Goal: Task Accomplishment & Management: Complete application form

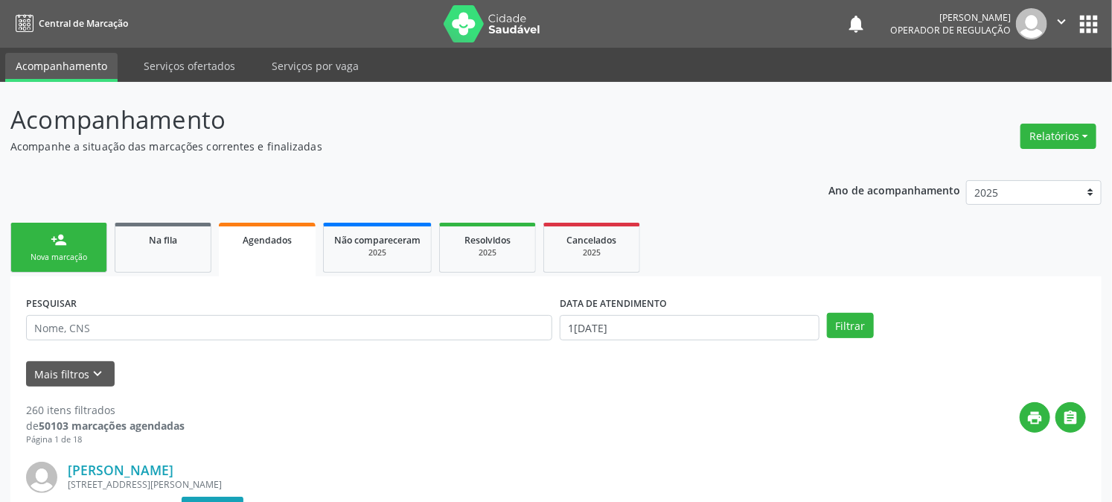
click at [80, 244] on link "person_add Nova marcação" at bounding box center [58, 248] width 97 height 50
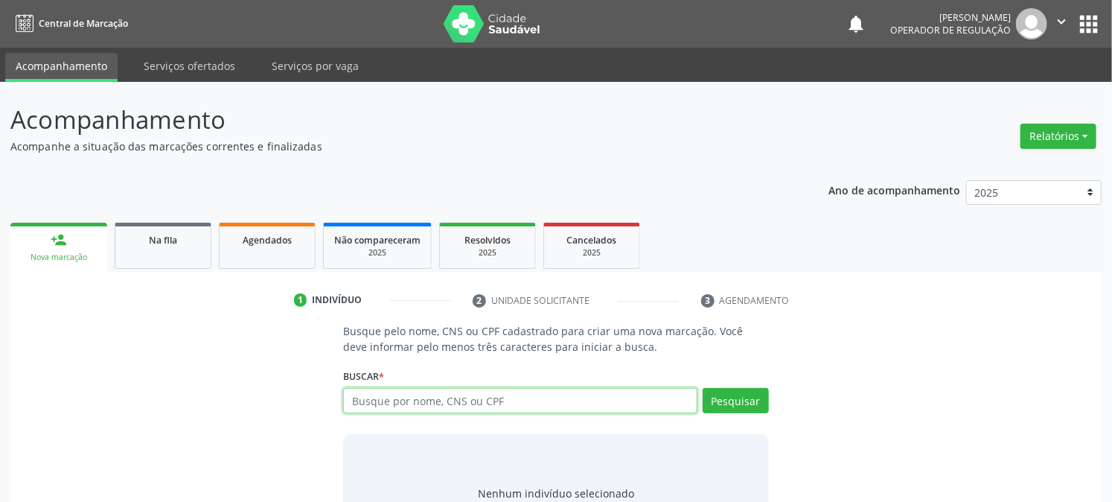
click at [468, 404] on input "text" at bounding box center [520, 400] width 354 height 25
type input "700801401423180"
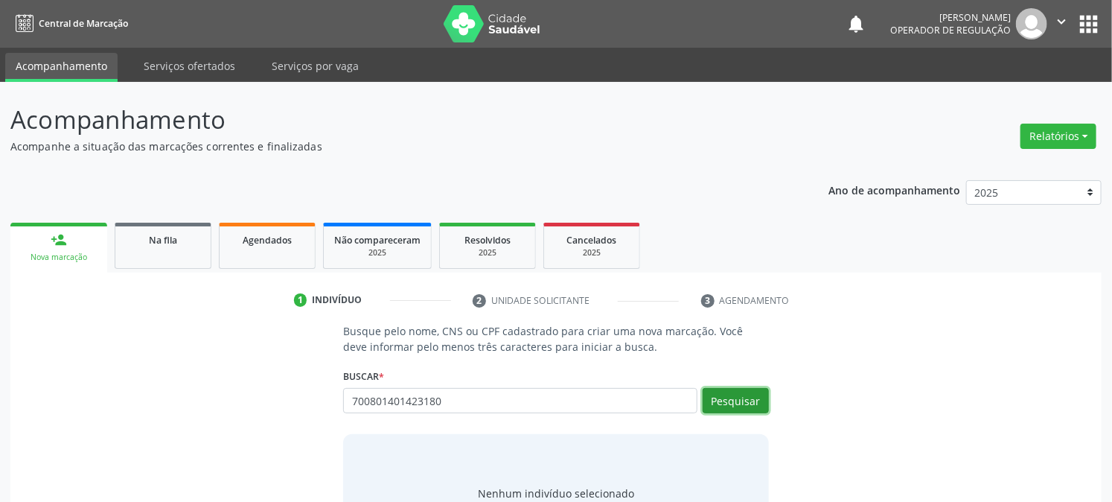
click at [745, 397] on button "Pesquisar" at bounding box center [736, 400] width 66 height 25
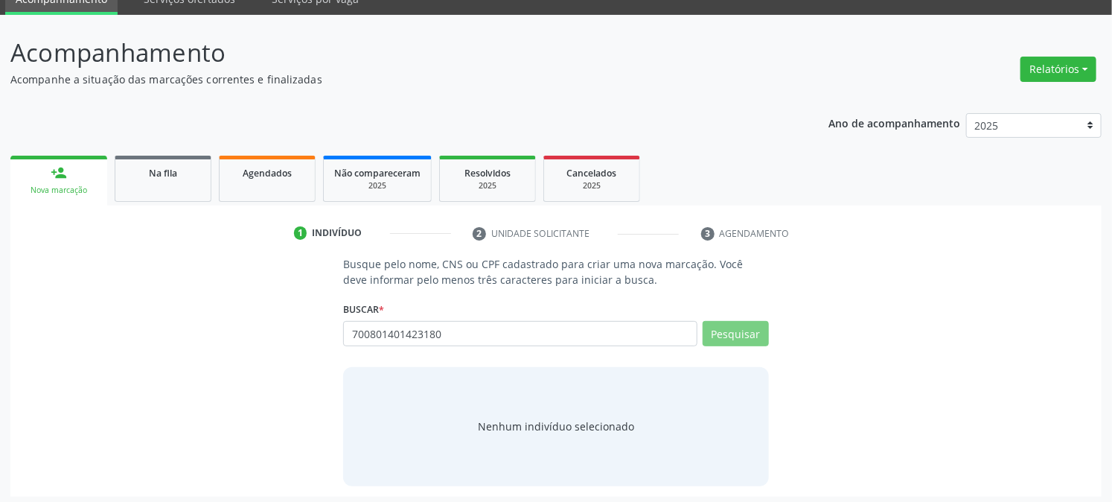
scroll to position [71, 0]
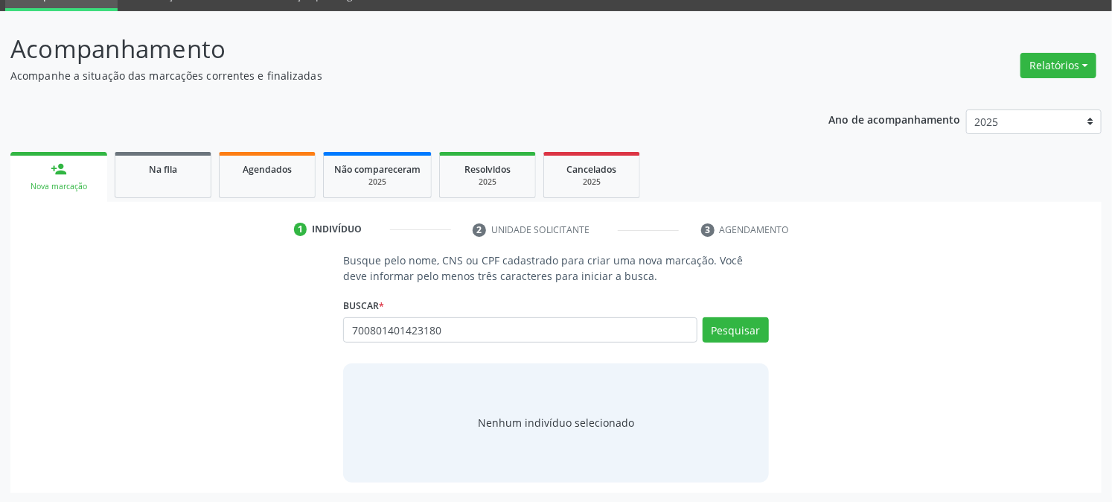
click at [851, 264] on div "Busque pelo nome, CNS ou CPF cadastrado para criar uma nova marcação. Você deve…" at bounding box center [556, 366] width 1071 height 229
click at [95, 173] on link "person_add Nova marcação" at bounding box center [58, 177] width 97 height 50
click at [456, 326] on input "700801401423180" at bounding box center [520, 329] width 354 height 25
type input "7"
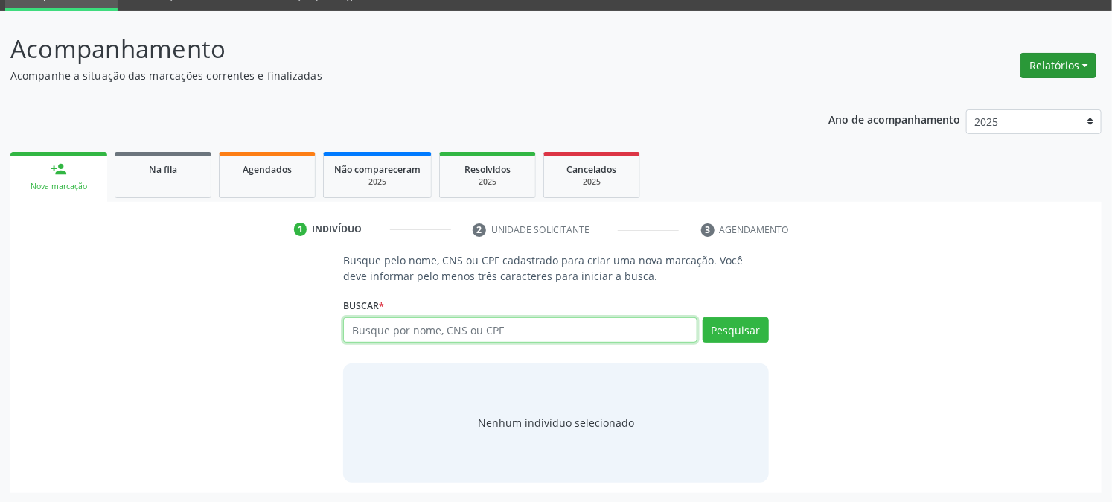
click at [1059, 64] on button "Relatórios" at bounding box center [1059, 65] width 76 height 25
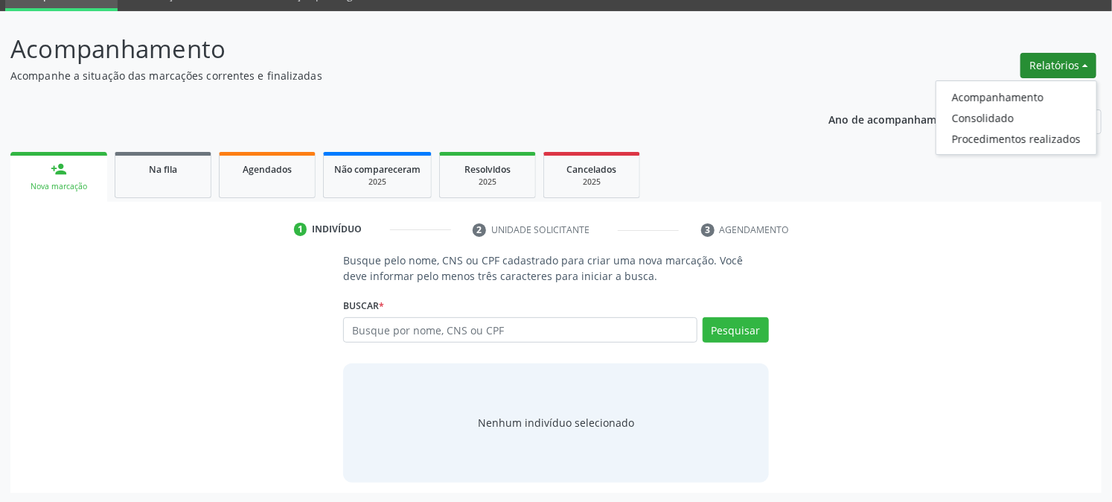
click at [890, 261] on div "Busque pelo nome, CNS ou CPF cadastrado para criar uma nova marcação. Você deve…" at bounding box center [556, 366] width 1071 height 229
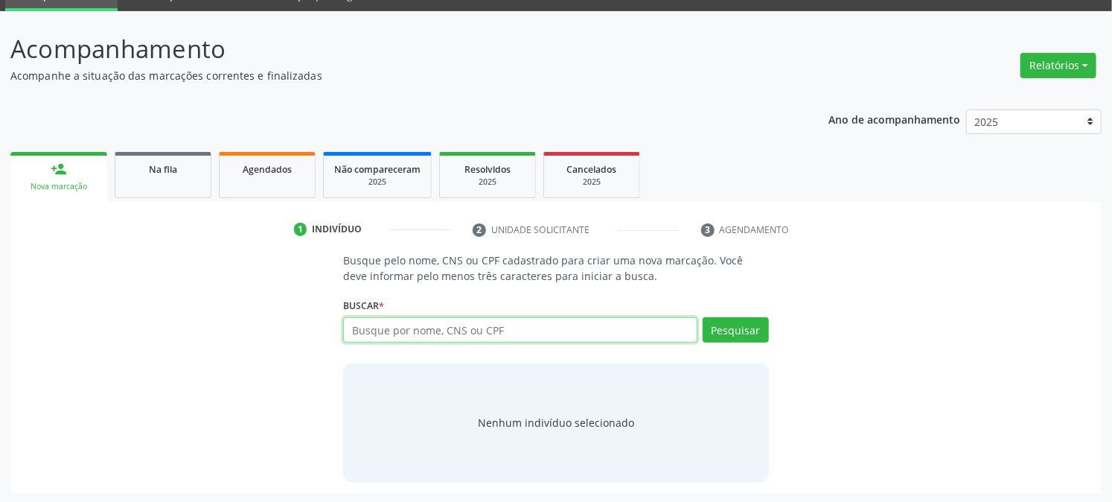
click at [395, 332] on input "text" at bounding box center [520, 329] width 354 height 25
type input "[PERSON_NAME]"
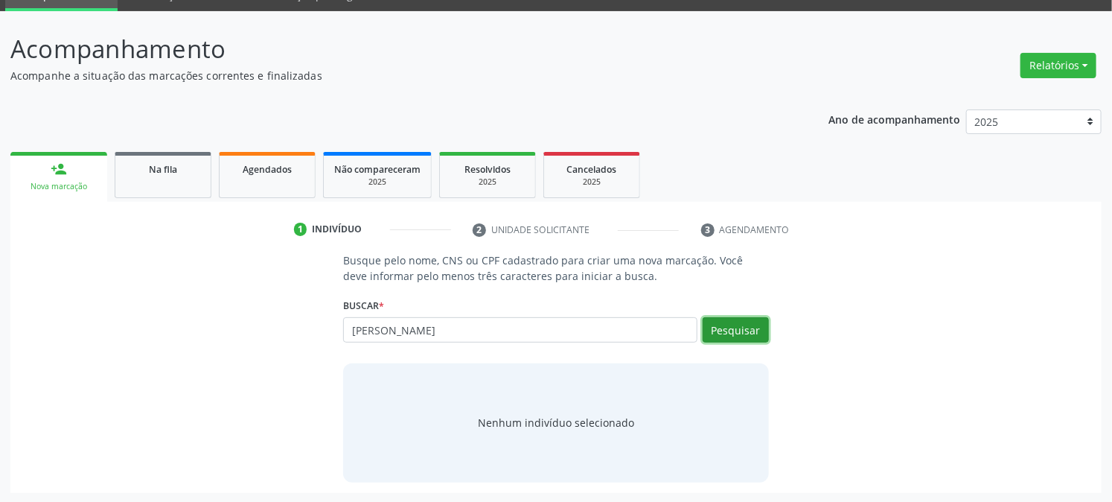
click at [724, 331] on button "Pesquisar" at bounding box center [736, 329] width 66 height 25
click at [719, 382] on div "Nenhum indivíduo selecionado" at bounding box center [555, 422] width 425 height 119
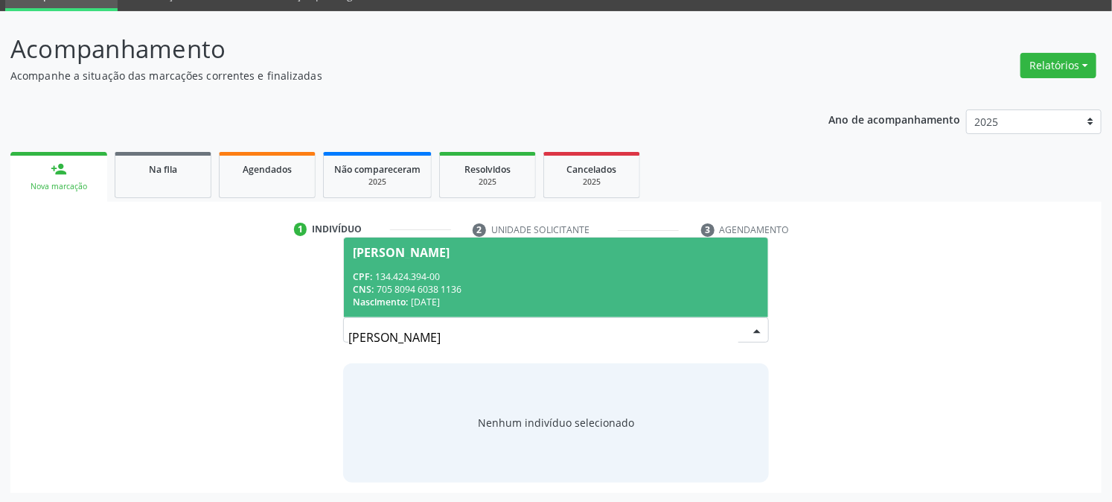
click at [515, 283] on div "CNS: 705 8094 6038 1136" at bounding box center [556, 289] width 406 height 13
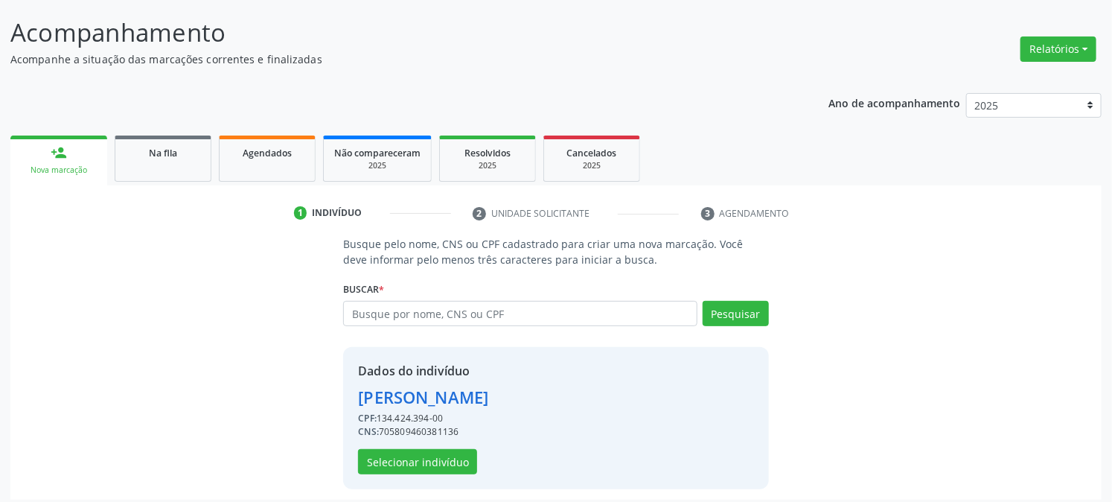
scroll to position [94, 0]
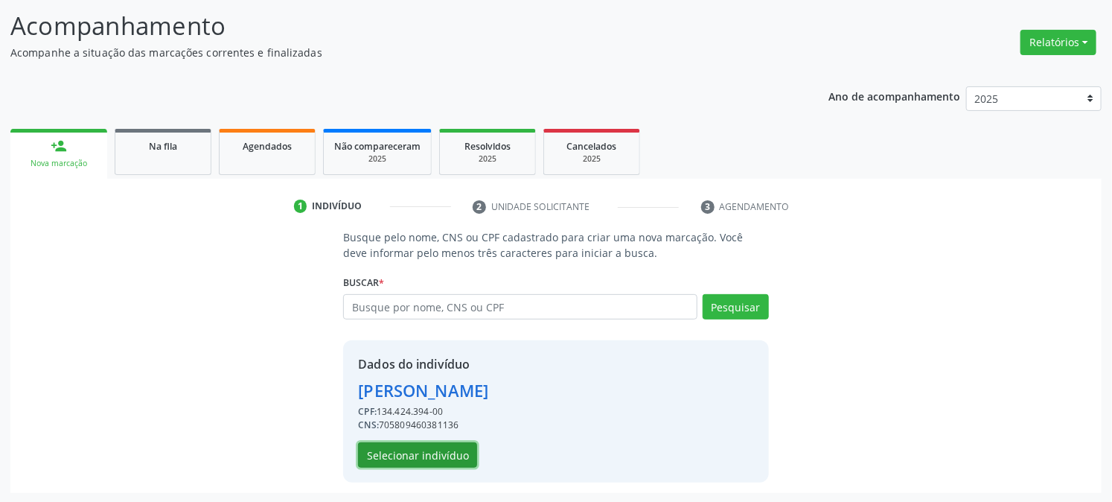
click at [407, 451] on button "Selecionar indivíduo" at bounding box center [417, 454] width 119 height 25
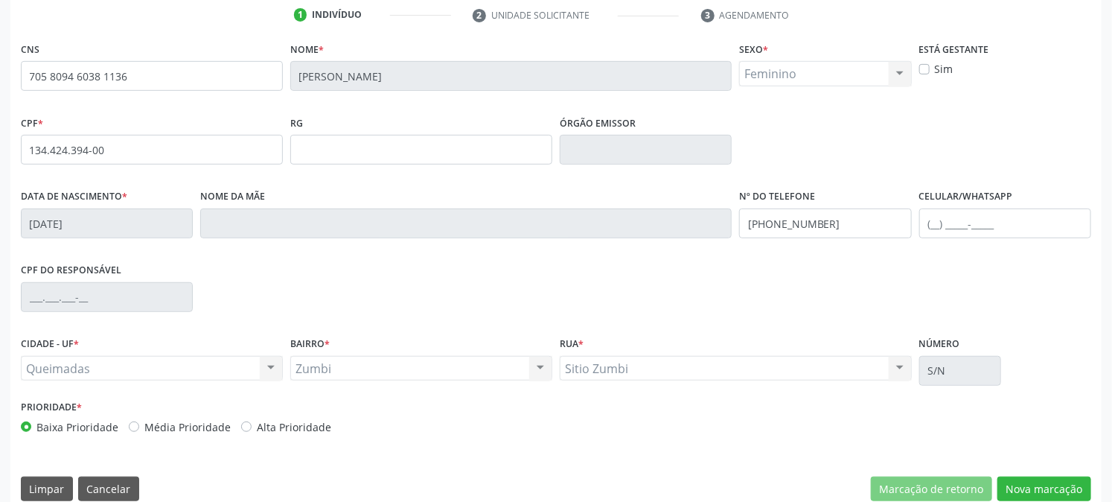
scroll to position [304, 0]
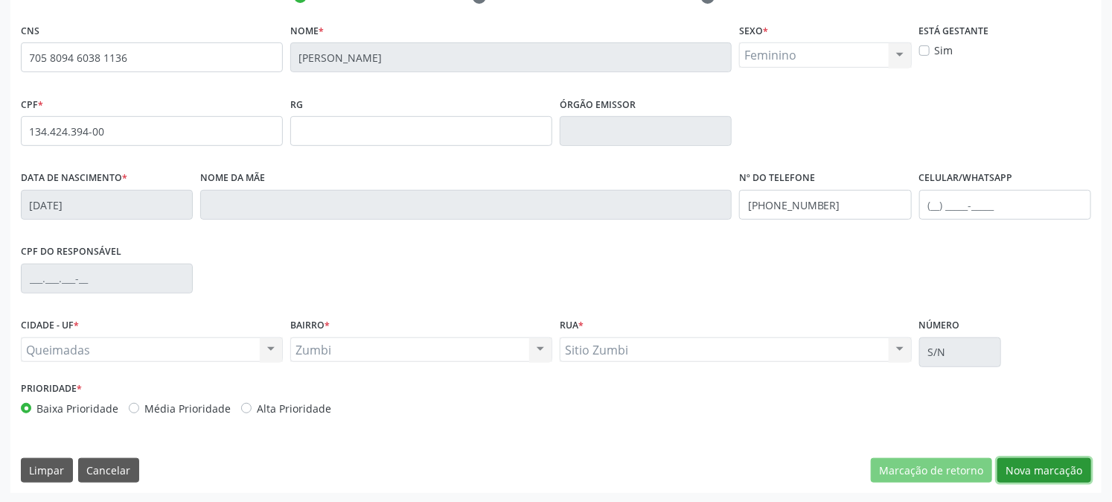
click at [1045, 468] on button "Nova marcação" at bounding box center [1045, 470] width 94 height 25
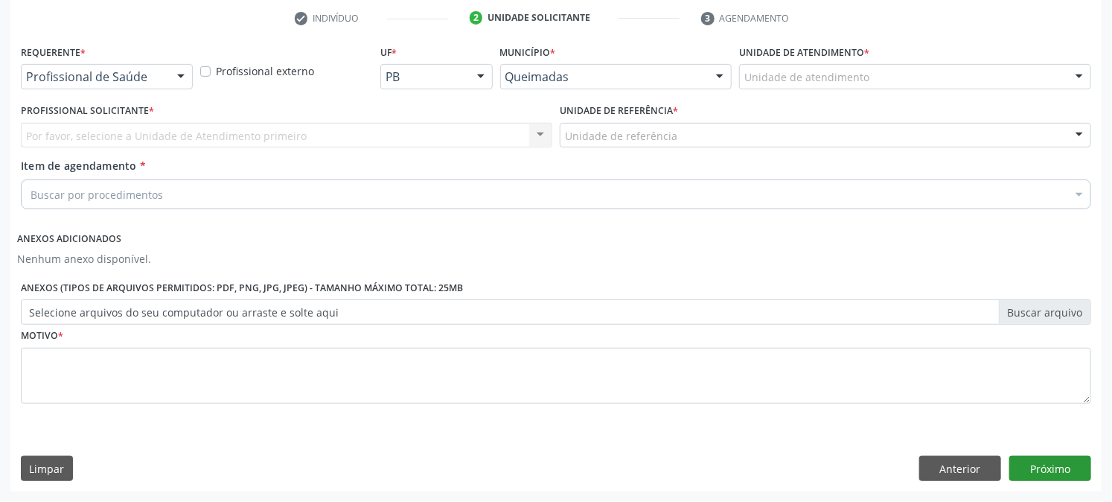
scroll to position [281, 0]
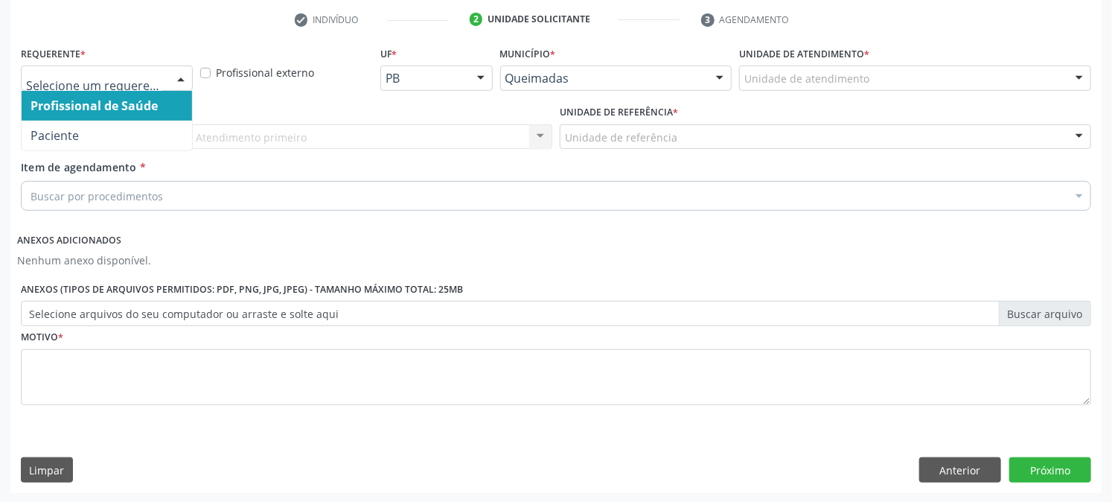
click at [179, 71] on div at bounding box center [181, 78] width 22 height 25
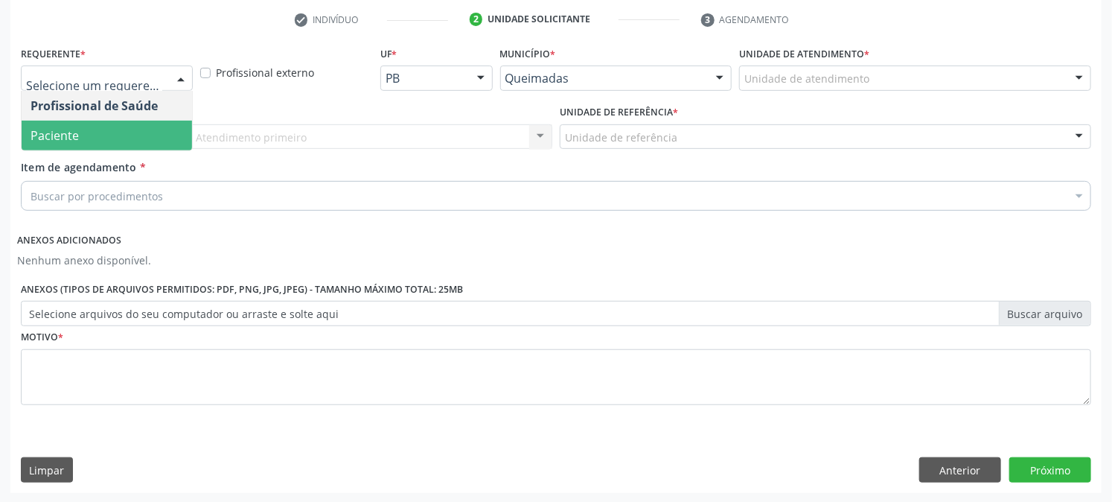
click at [153, 140] on span "Paciente" at bounding box center [107, 136] width 170 height 30
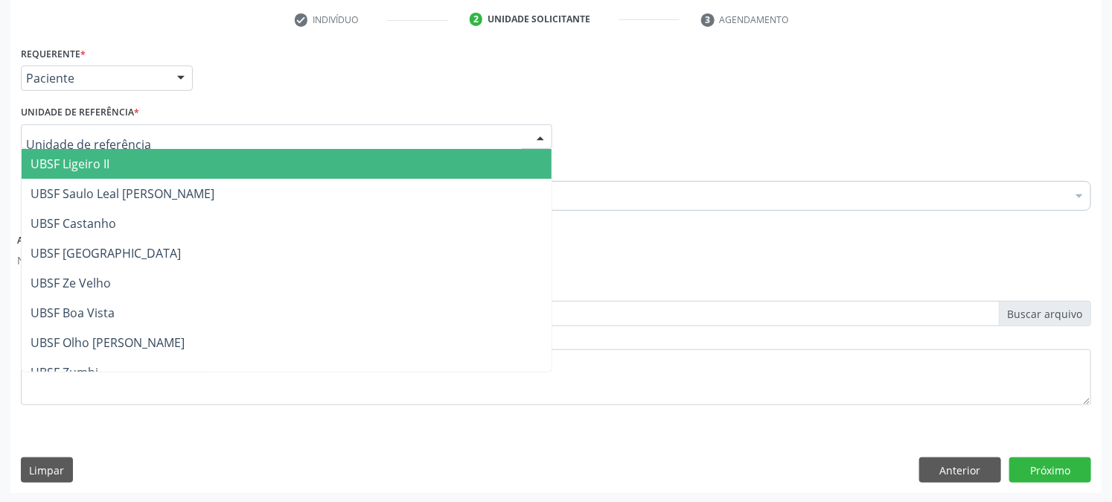
click at [543, 132] on div at bounding box center [540, 137] width 22 height 25
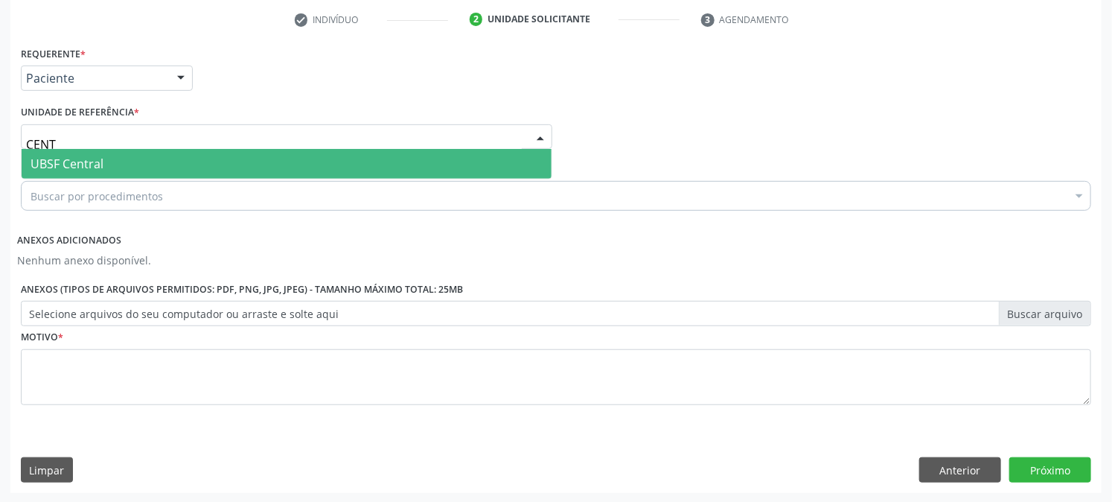
type input "CENTR"
click at [521, 159] on span "UBSF Central" at bounding box center [287, 164] width 530 height 30
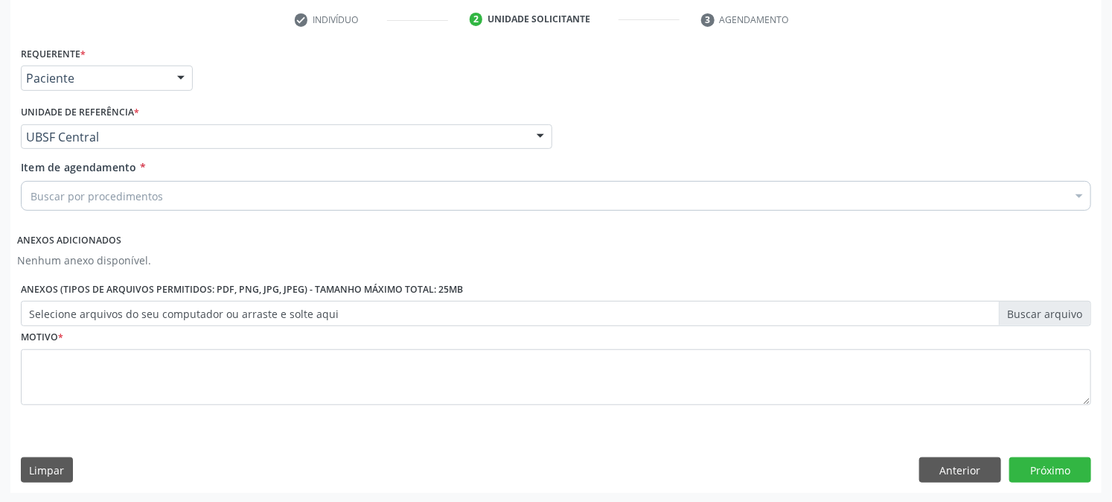
click at [1080, 190] on div at bounding box center [1079, 197] width 22 height 25
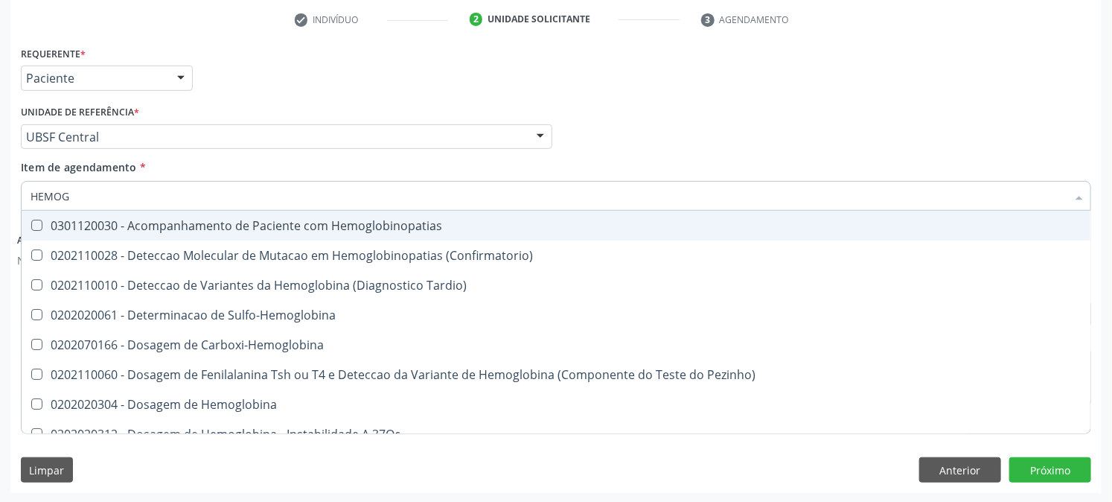
type input "HEMOGR"
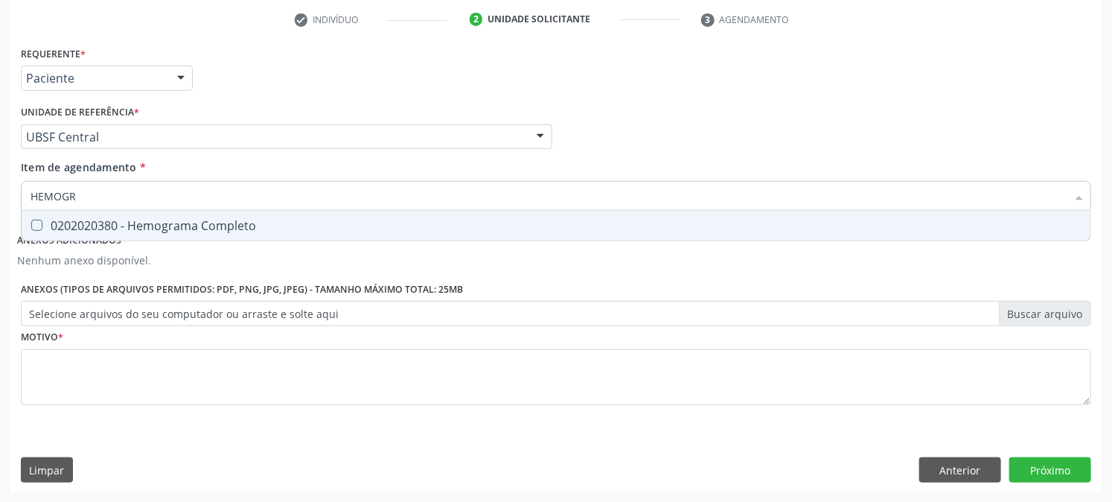
click at [153, 228] on span "0202020380 - Hemograma Completo" at bounding box center [556, 226] width 1069 height 30
click at [153, 226] on div "0202020380 - Hemograma Completo" at bounding box center [556, 226] width 1051 height 12
click at [63, 220] on div "0202020380 - Hemograma Completo" at bounding box center [556, 226] width 1051 height 12
checkbox Completo "true"
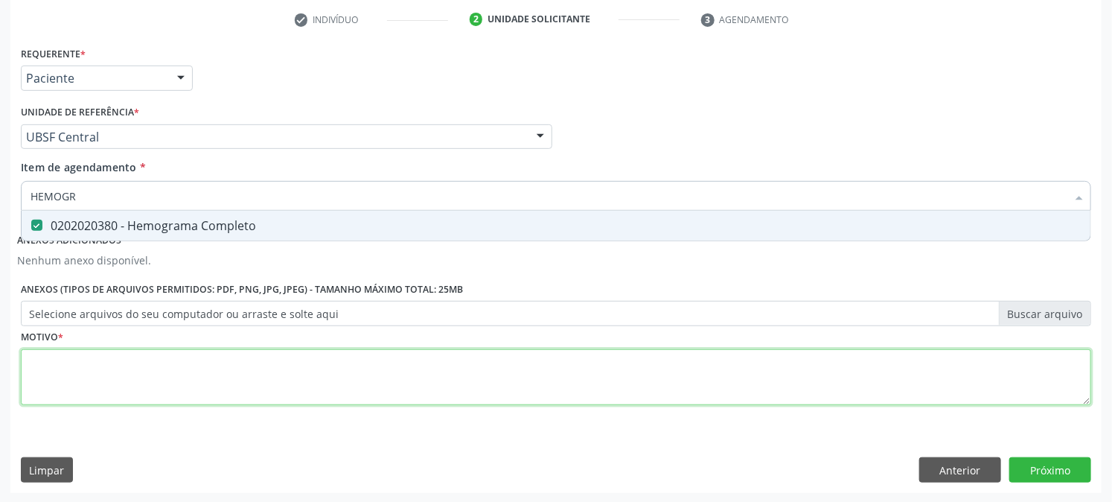
click at [127, 373] on div "Requerente * Paciente Profissional de Saúde Paciente Nenhum resultado encontrad…" at bounding box center [556, 233] width 1071 height 383
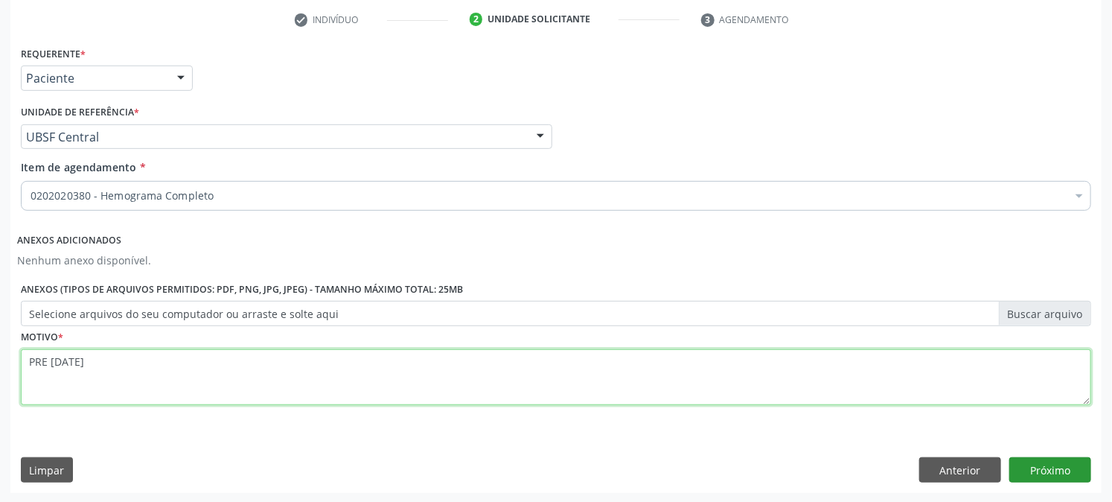
type textarea "PRE [DATE]"
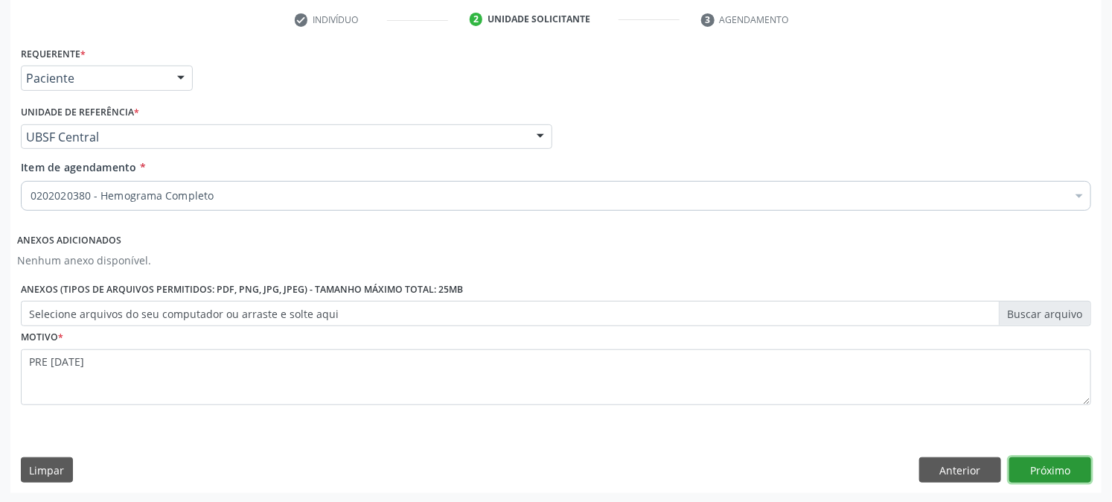
click at [1038, 462] on button "Próximo" at bounding box center [1051, 469] width 82 height 25
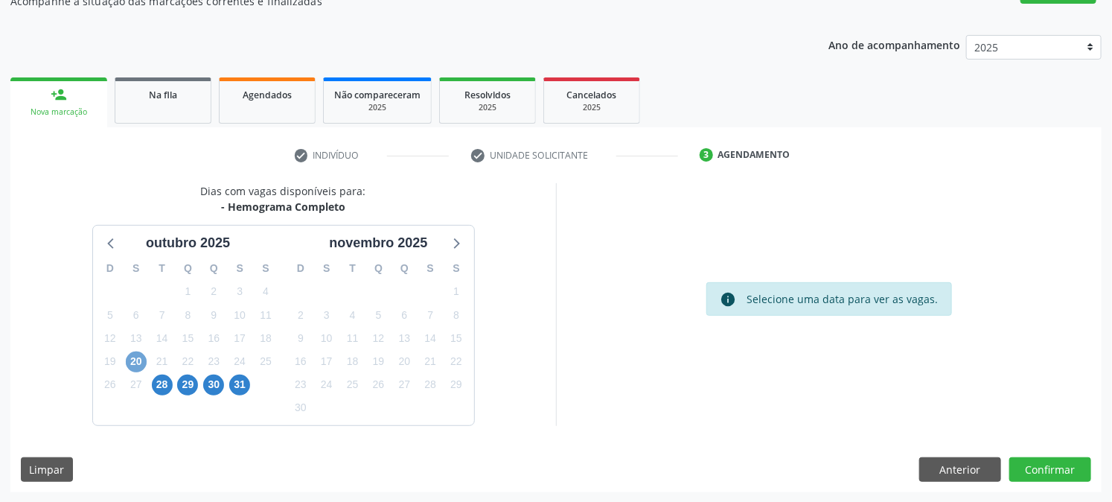
click at [138, 363] on span "20" at bounding box center [136, 361] width 21 height 21
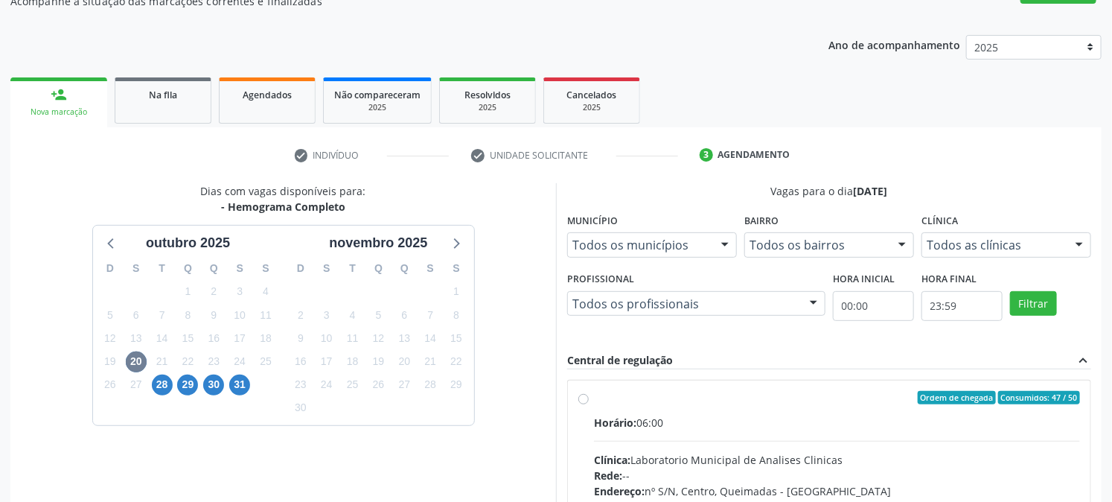
click at [594, 398] on label "Ordem de chegada Consumidos: 47 / 50 Horário: 06:00 Clínica: Laboratorio Munici…" at bounding box center [837, 505] width 486 height 229
click at [581, 398] on input "Ordem de chegada Consumidos: 47 / 50 Horário: 06:00 Clínica: Laboratorio Munici…" at bounding box center [583, 397] width 10 height 13
radio input "true"
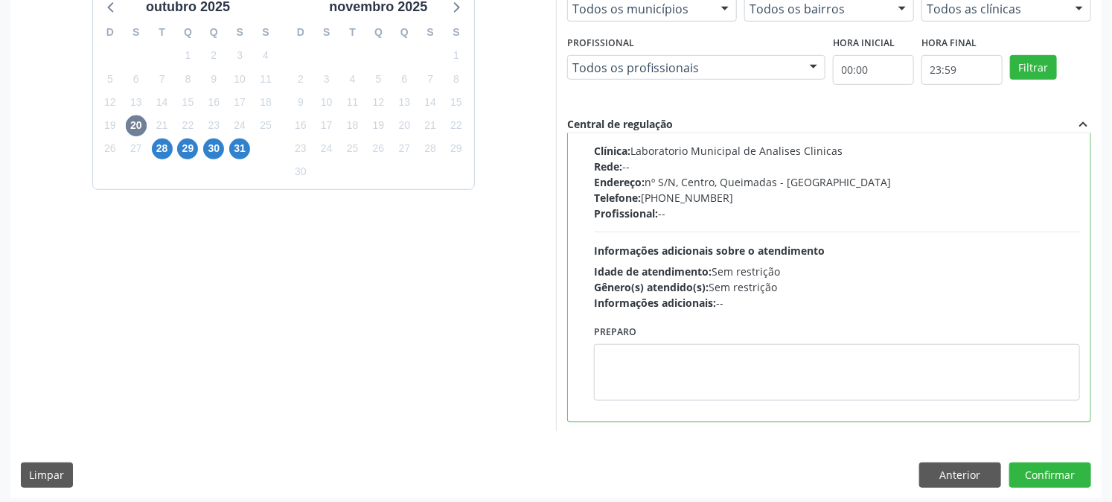
scroll to position [387, 0]
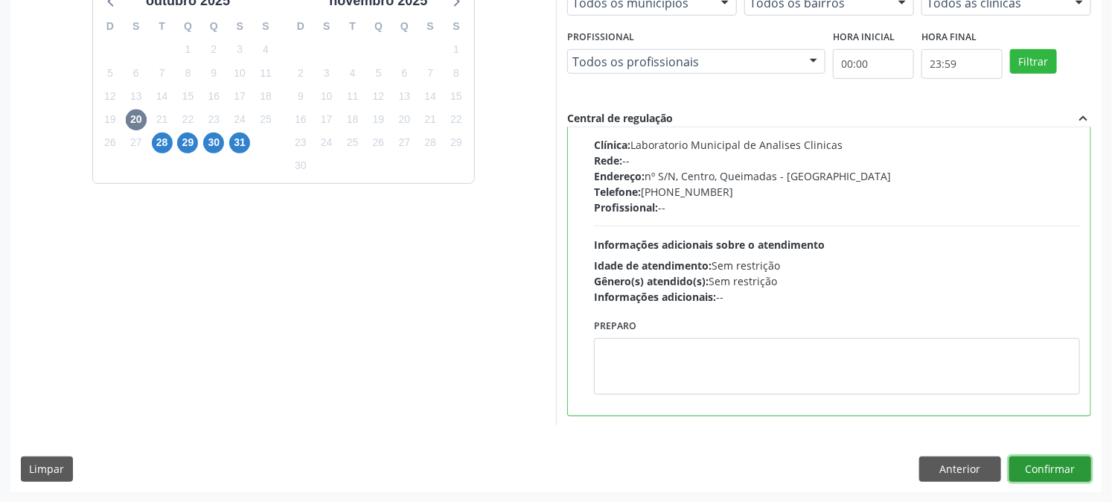
click at [1061, 463] on button "Confirmar" at bounding box center [1051, 468] width 82 height 25
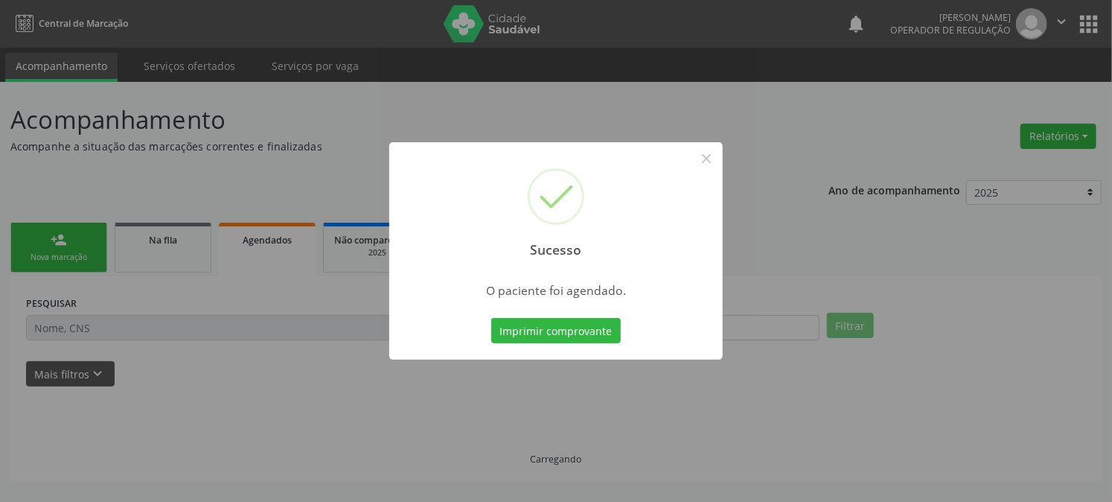
scroll to position [0, 0]
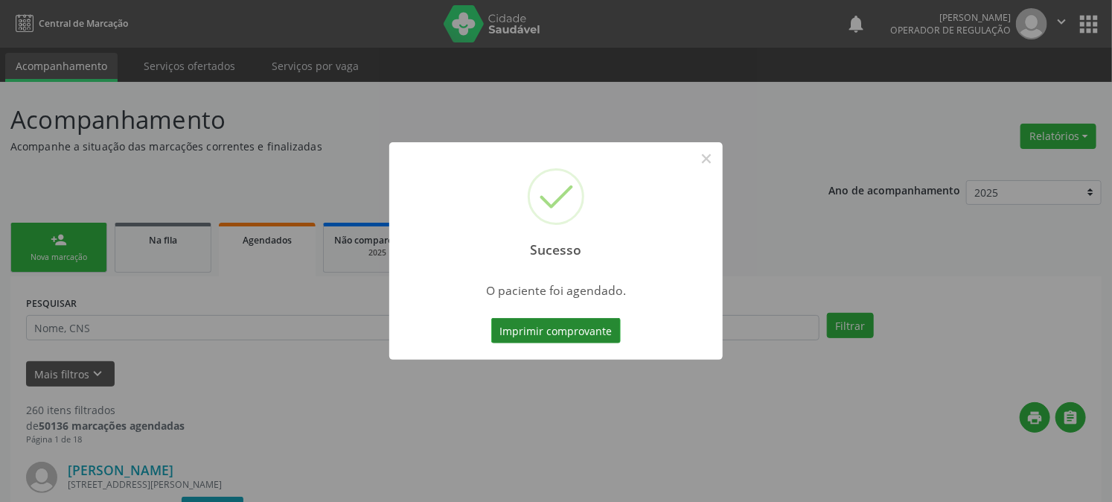
click at [514, 330] on button "Imprimir comprovante" at bounding box center [556, 330] width 130 height 25
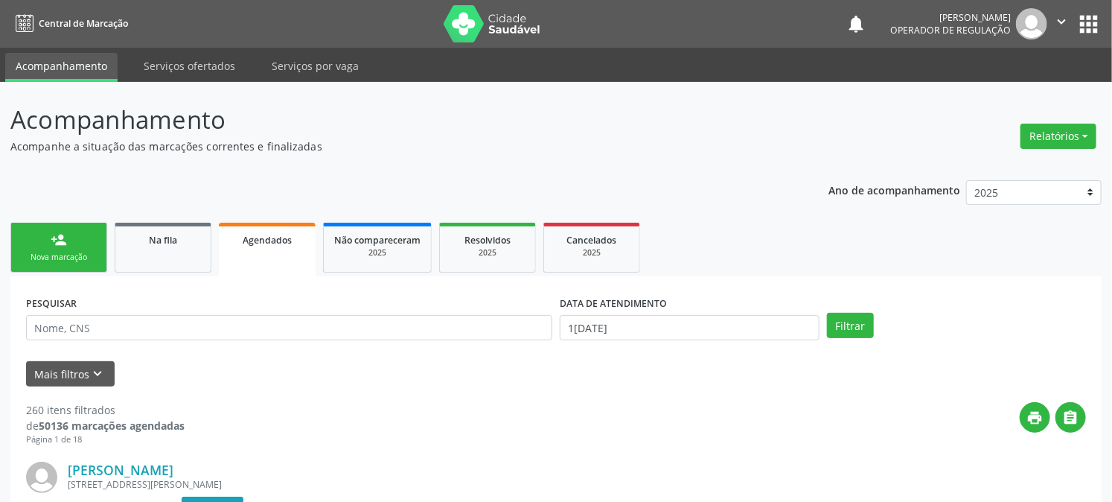
click at [56, 244] on div "person_add" at bounding box center [59, 240] width 16 height 16
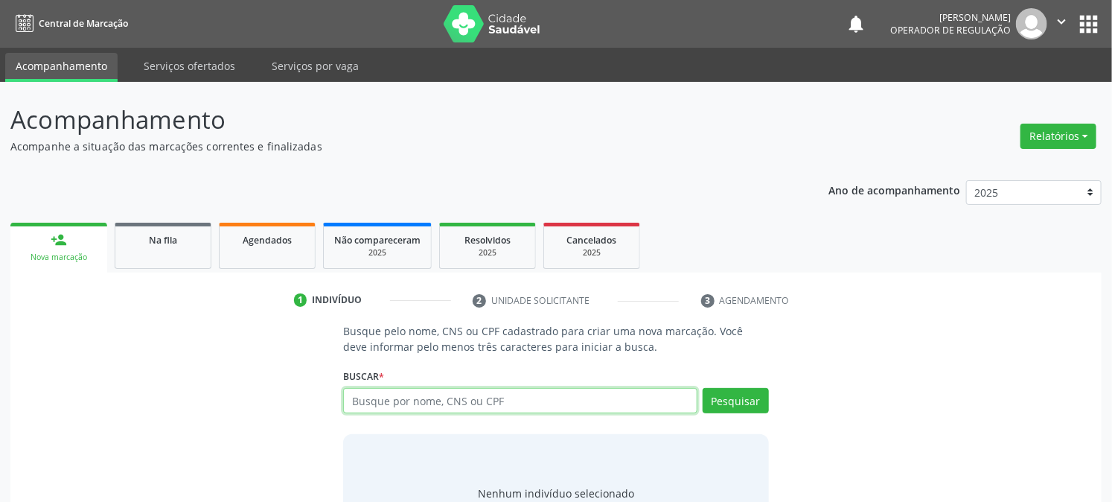
click at [444, 404] on input "text" at bounding box center [520, 400] width 354 height 25
type input "708603506080185"
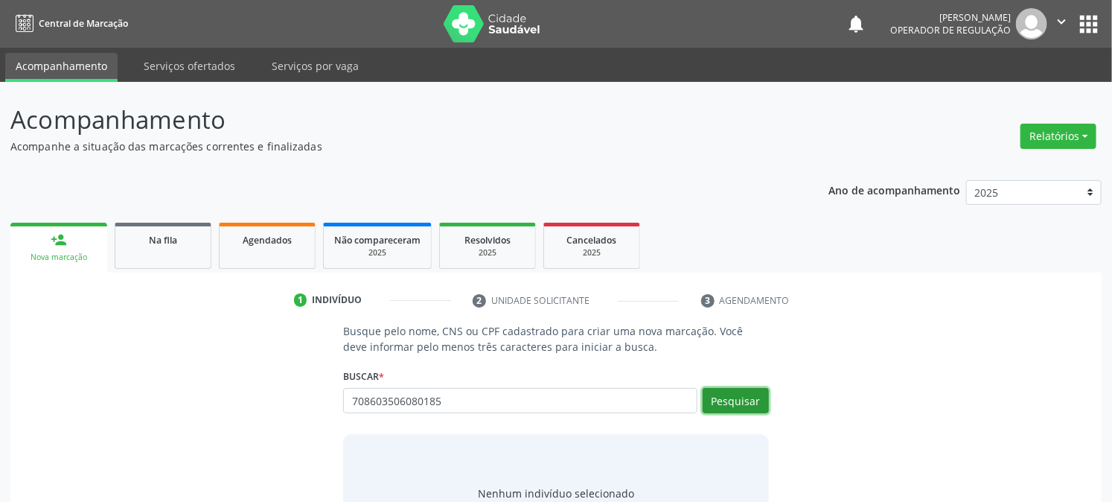
click at [736, 407] on button "Pesquisar" at bounding box center [736, 400] width 66 height 25
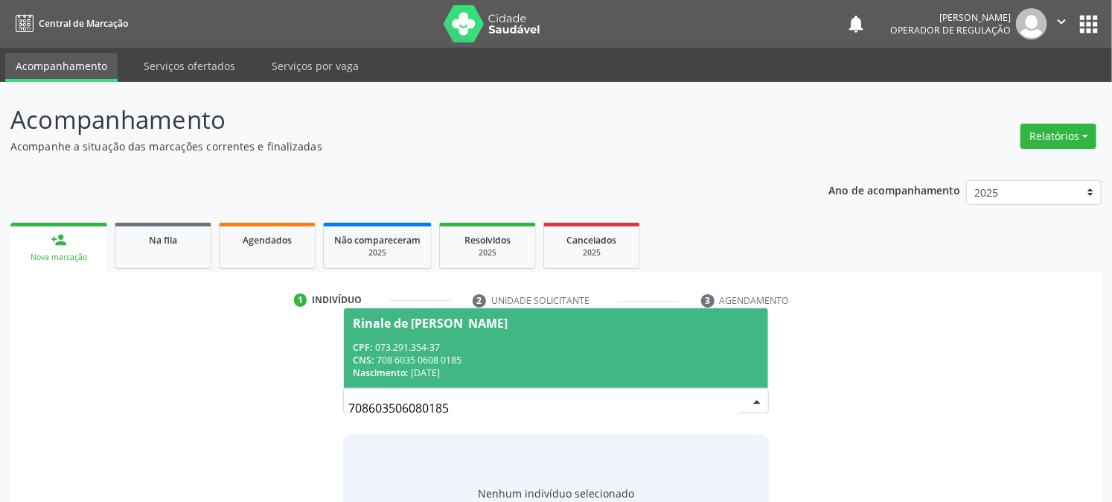
click at [443, 351] on div "CPF: 073.291.354-37" at bounding box center [556, 347] width 406 height 13
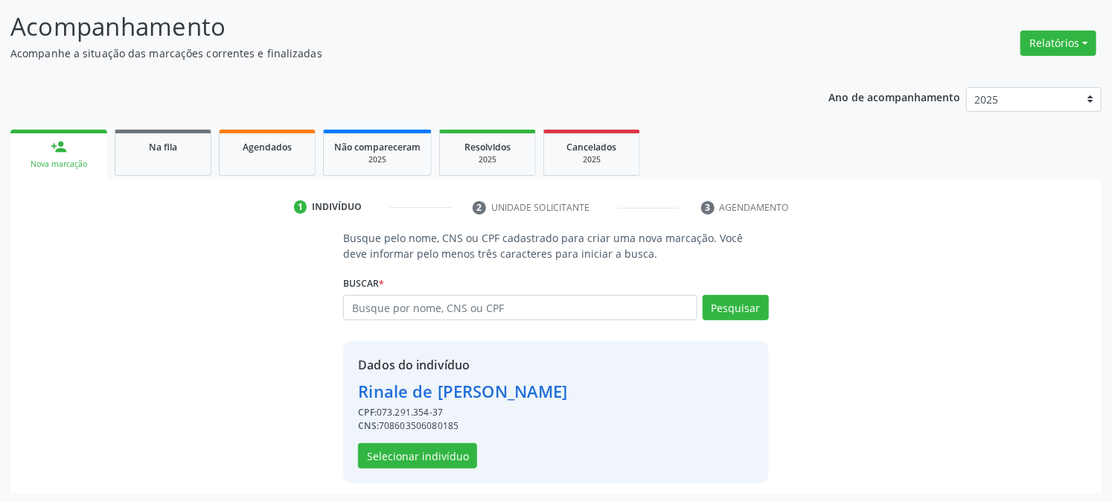
scroll to position [94, 0]
click at [452, 447] on button "Selecionar indivíduo" at bounding box center [417, 454] width 119 height 25
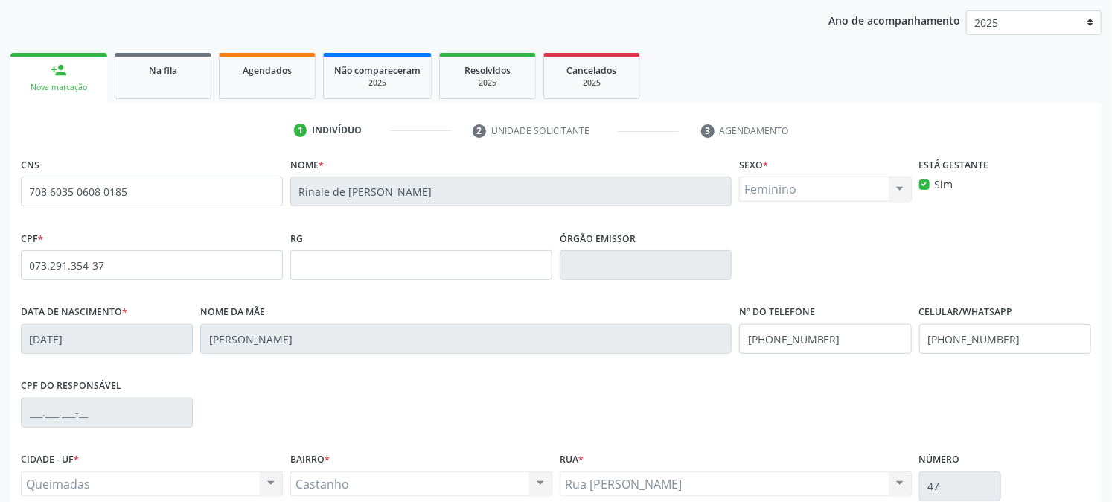
scroll to position [304, 0]
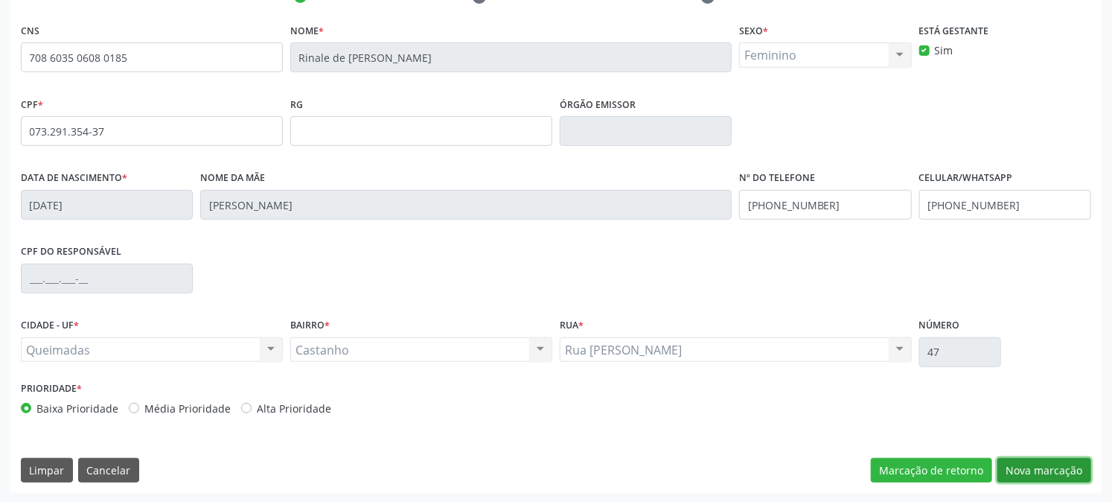
click at [1035, 465] on button "Nova marcação" at bounding box center [1045, 470] width 94 height 25
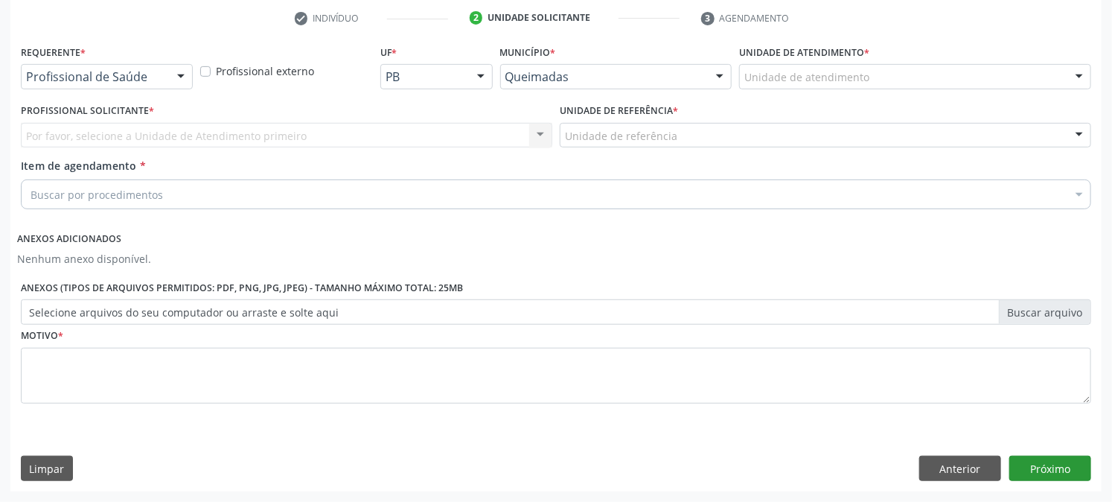
scroll to position [281, 0]
click at [176, 74] on div at bounding box center [181, 78] width 22 height 25
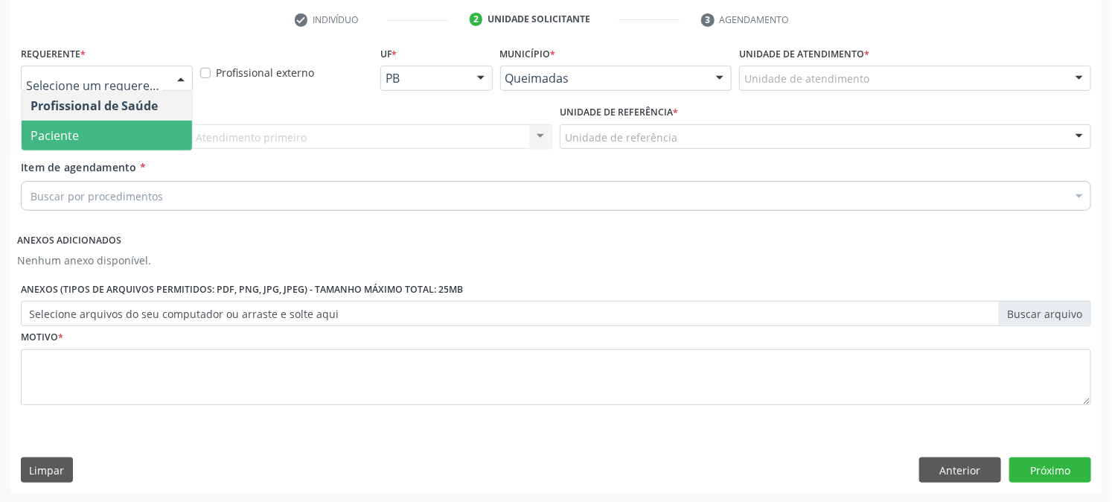
click at [147, 131] on span "Paciente" at bounding box center [107, 136] width 170 height 30
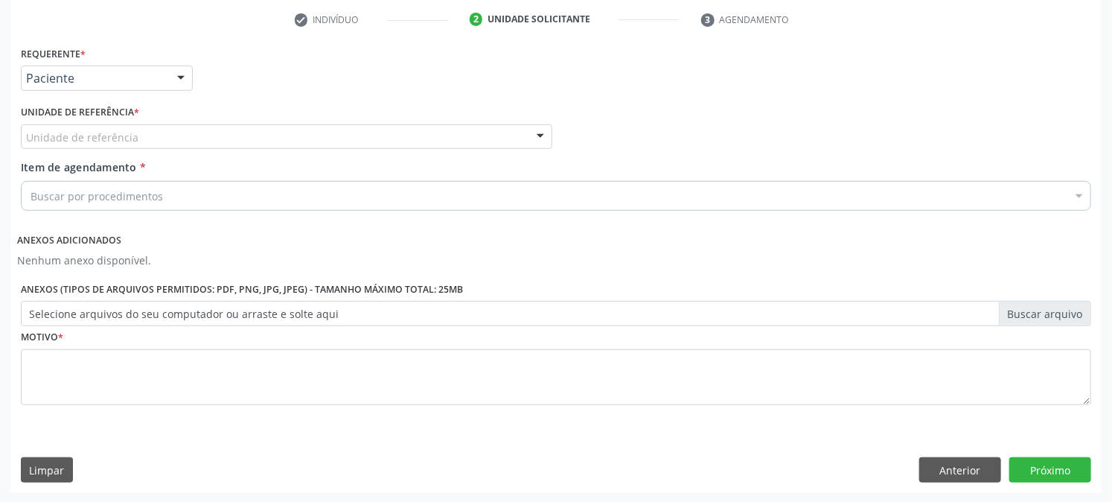
click at [542, 136] on div at bounding box center [540, 137] width 22 height 25
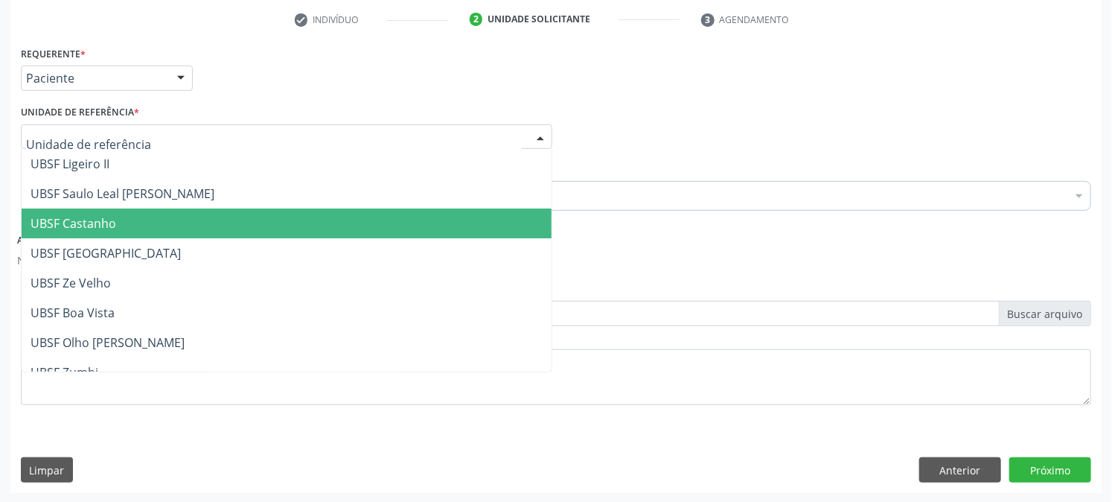
click at [436, 213] on span "UBSF Castanho" at bounding box center [287, 223] width 530 height 30
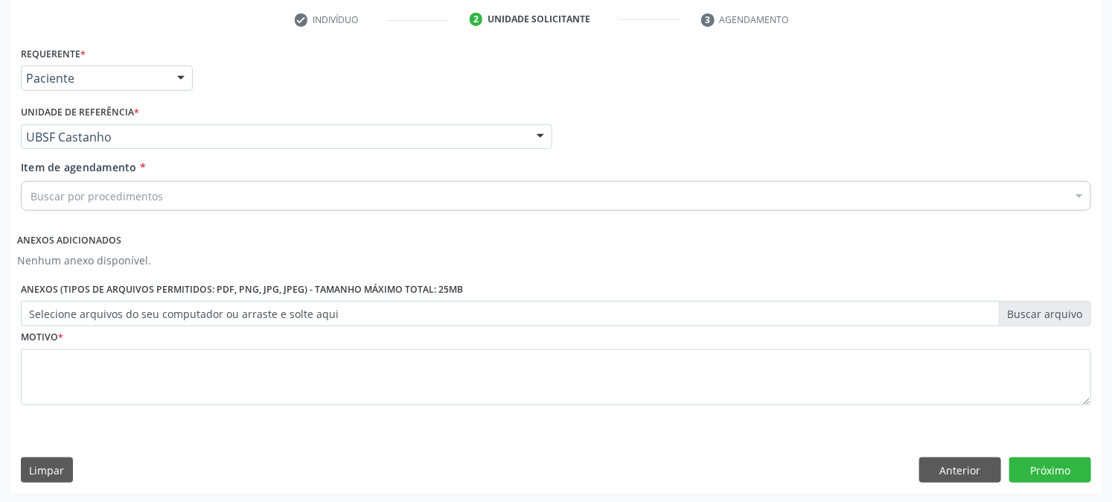
click at [1082, 194] on div at bounding box center [1079, 197] width 22 height 25
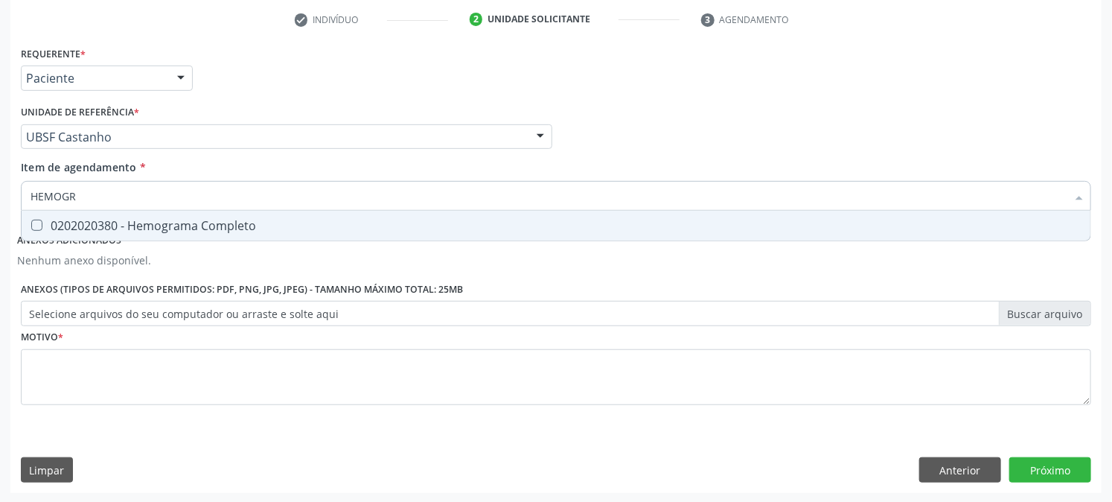
type input "HEMOGRA"
click at [71, 227] on div "0202020380 - Hemograma Completo" at bounding box center [556, 226] width 1051 height 12
checkbox Completo "true"
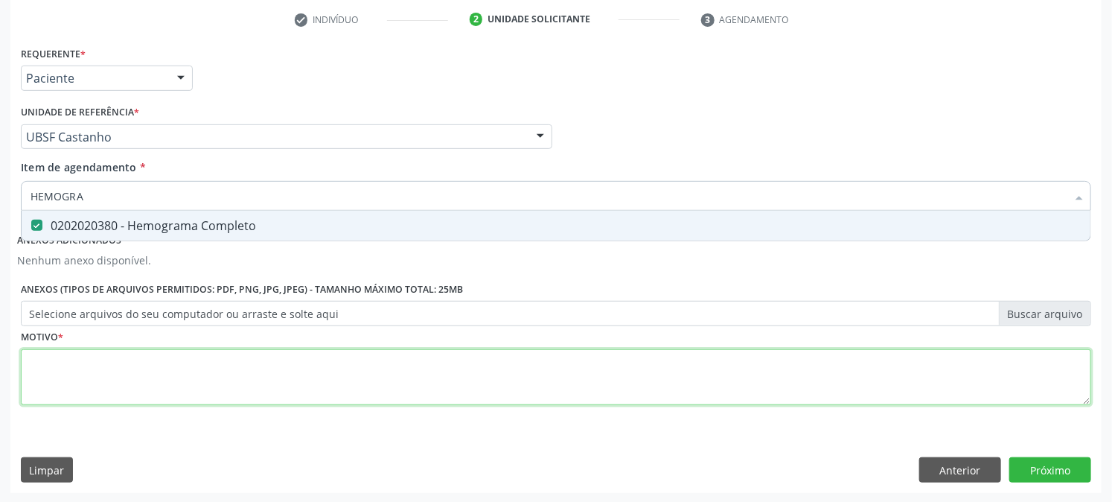
click at [116, 375] on div "Requerente * Paciente Profissional de Saúde Paciente Nenhum resultado encontrad…" at bounding box center [556, 233] width 1071 height 383
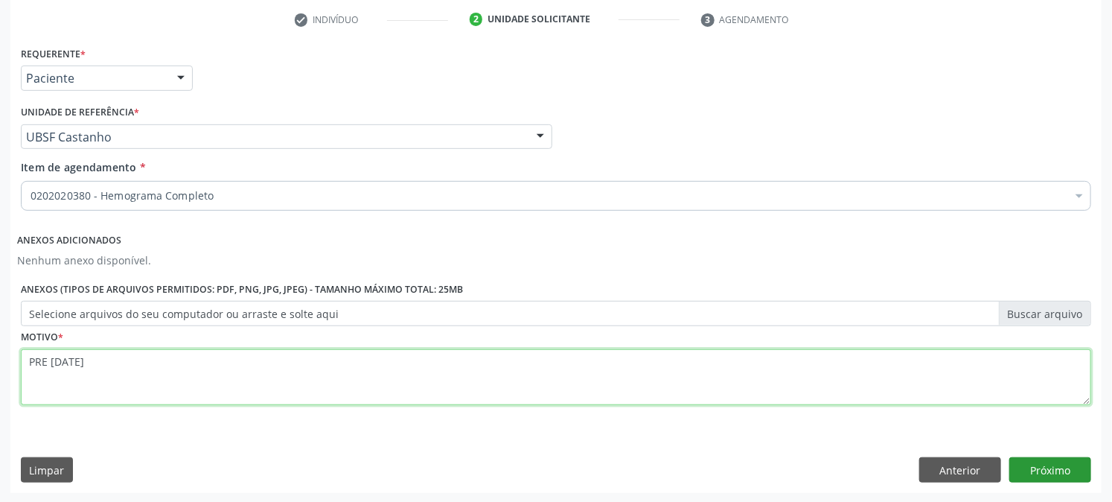
type textarea "PRE [DATE]"
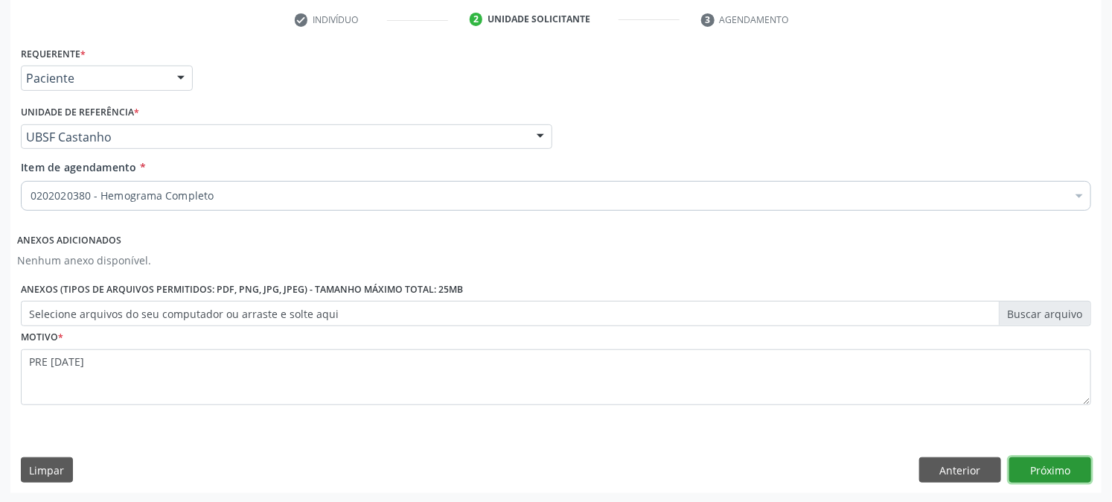
click at [1039, 474] on button "Próximo" at bounding box center [1051, 469] width 82 height 25
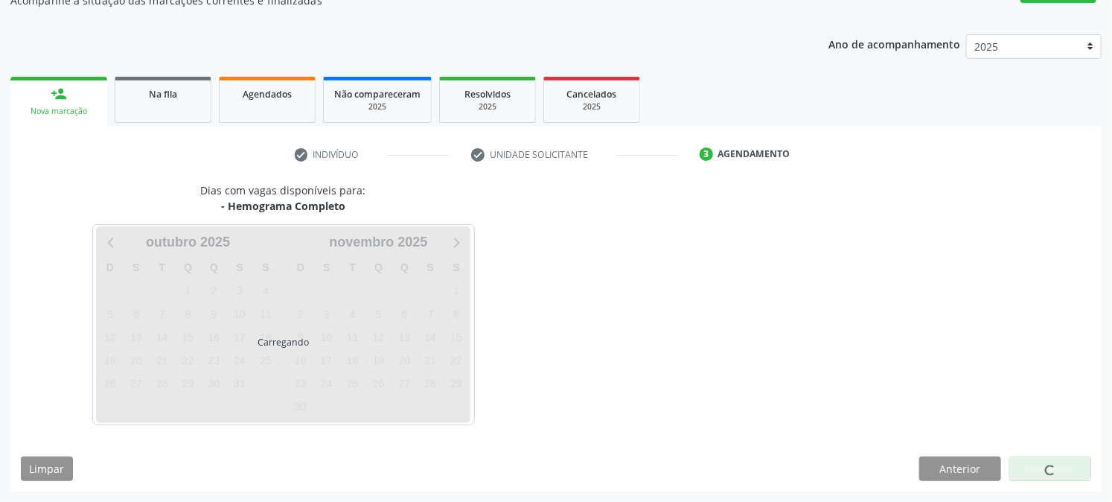
scroll to position [145, 0]
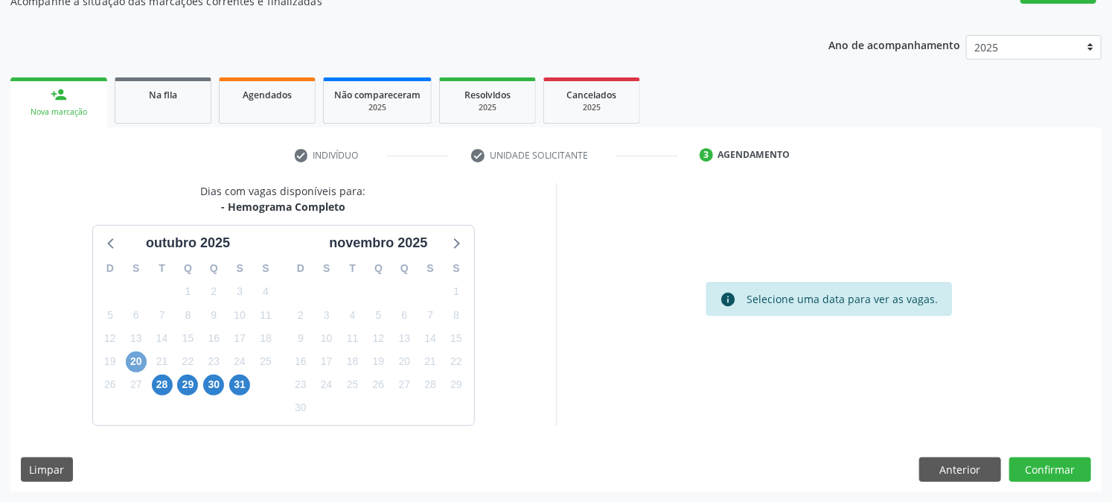
click at [131, 360] on span "20" at bounding box center [136, 361] width 21 height 21
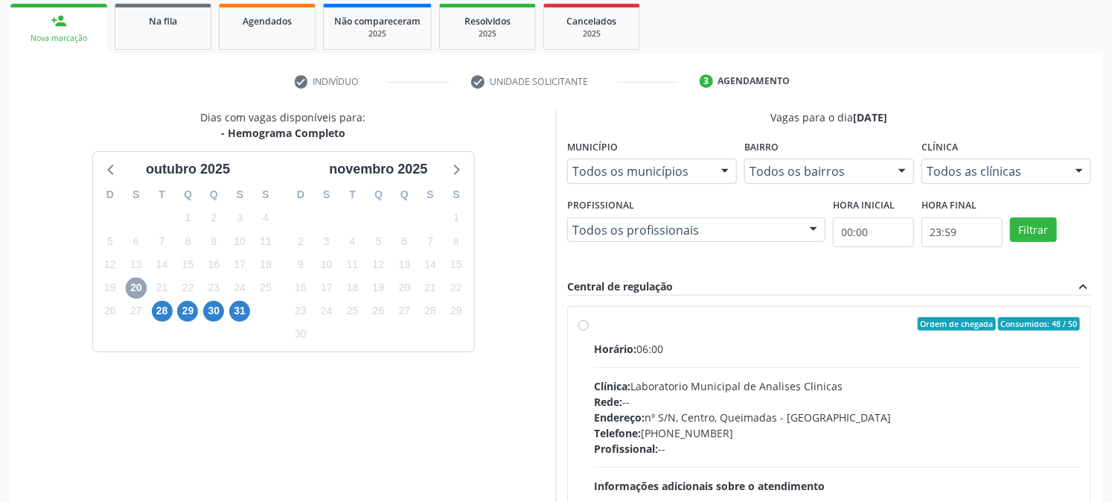
scroll to position [360, 0]
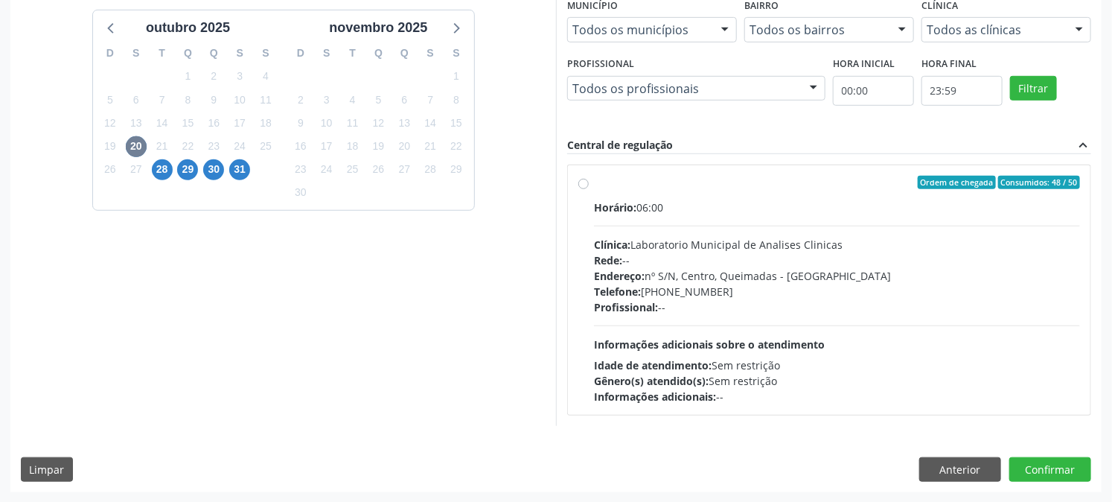
click at [594, 181] on label "Ordem de chegada Consumidos: 48 / 50 Horário: 06:00 Clínica: Laboratorio Munici…" at bounding box center [837, 290] width 486 height 229
click at [585, 181] on input "Ordem de chegada Consumidos: 48 / 50 Horário: 06:00 Clínica: Laboratorio Munici…" at bounding box center [583, 182] width 10 height 13
radio input "true"
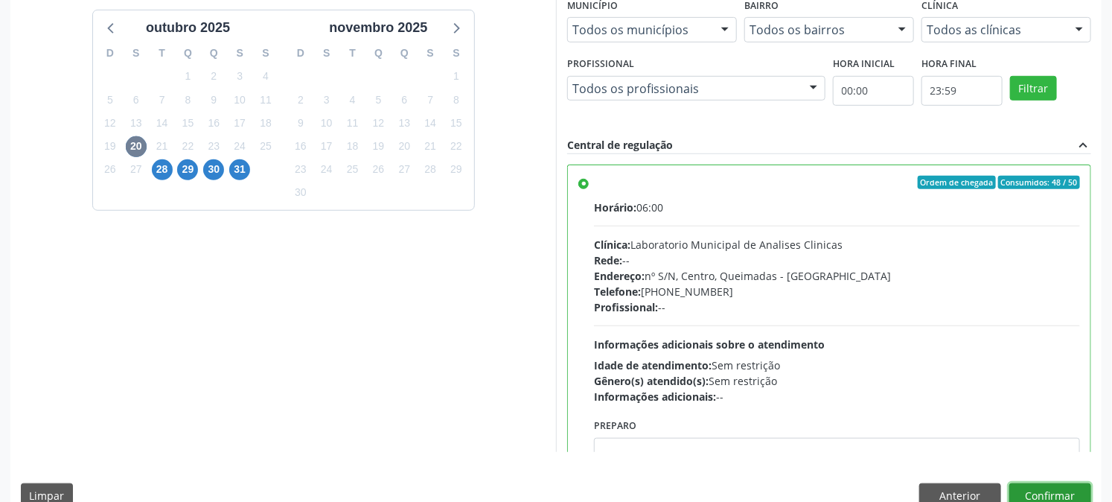
click at [1071, 494] on button "Confirmar" at bounding box center [1051, 495] width 82 height 25
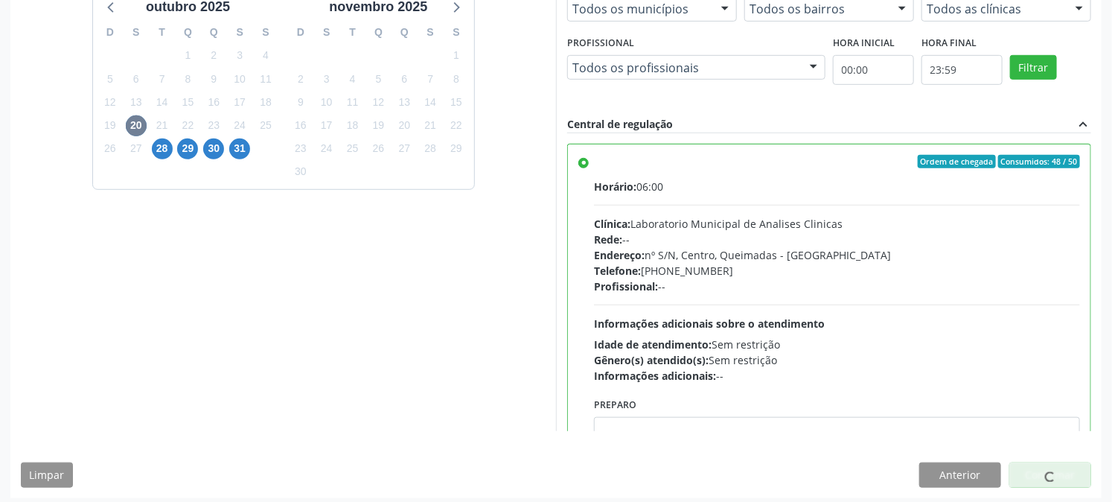
scroll to position [387, 0]
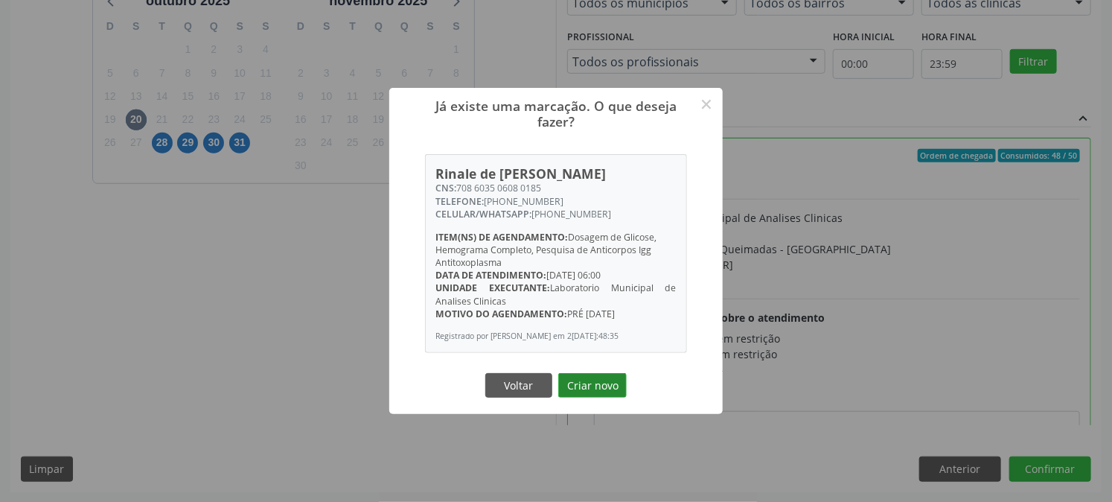
click at [602, 392] on button "Criar novo" at bounding box center [592, 385] width 68 height 25
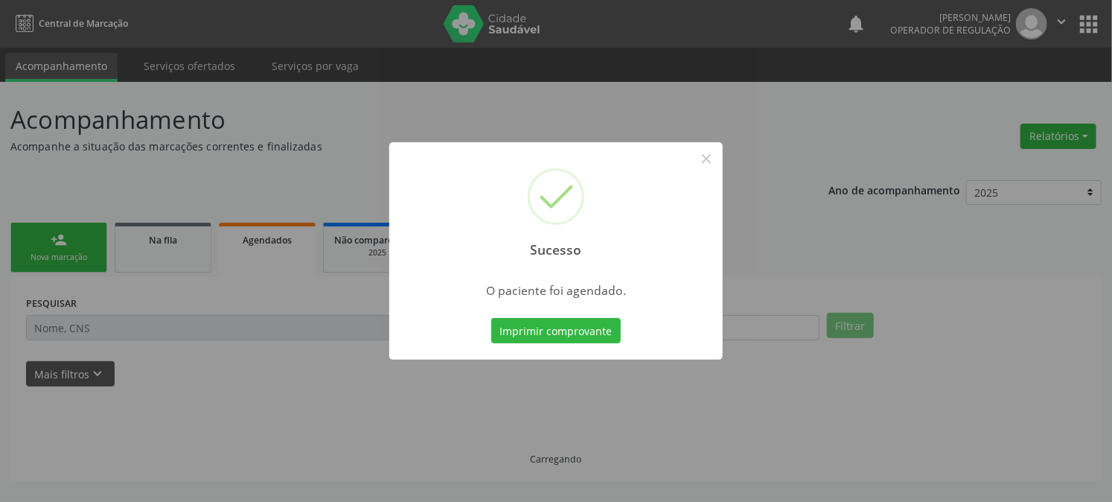
scroll to position [0, 0]
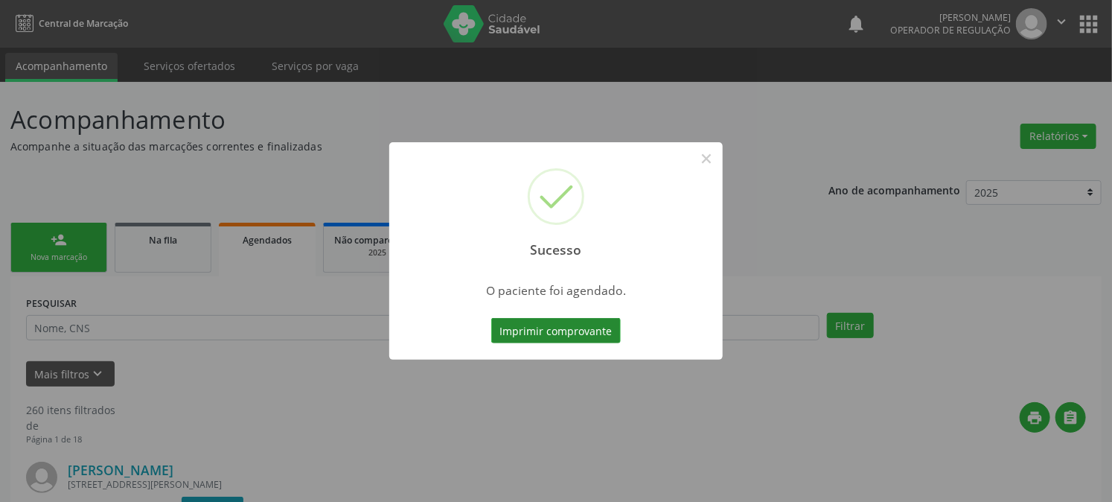
click at [600, 333] on button "Imprimir comprovante" at bounding box center [556, 330] width 130 height 25
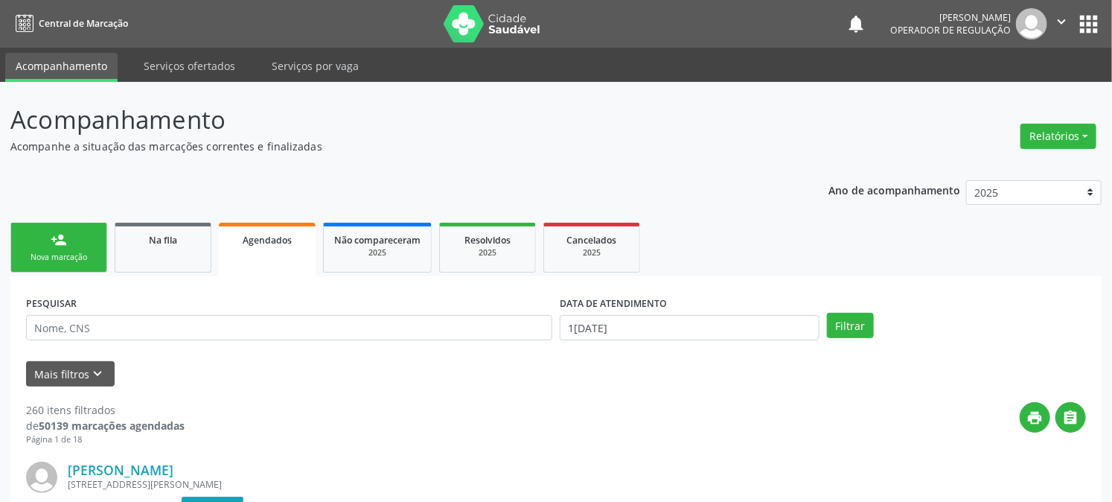
click at [83, 232] on link "person_add Nova marcação" at bounding box center [58, 248] width 97 height 50
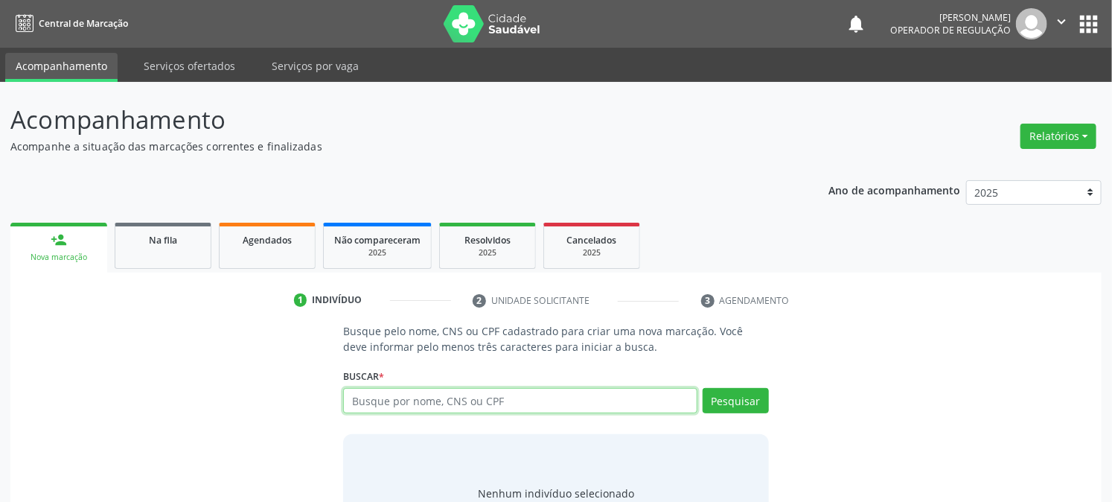
click at [675, 397] on input "text" at bounding box center [520, 400] width 354 height 25
type input "700404948939944"
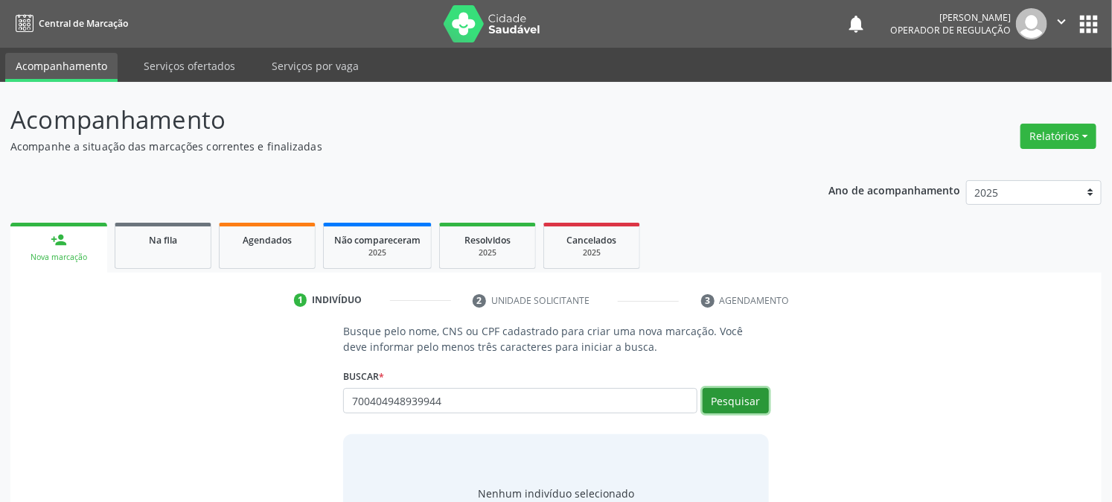
click at [742, 407] on button "Pesquisar" at bounding box center [736, 400] width 66 height 25
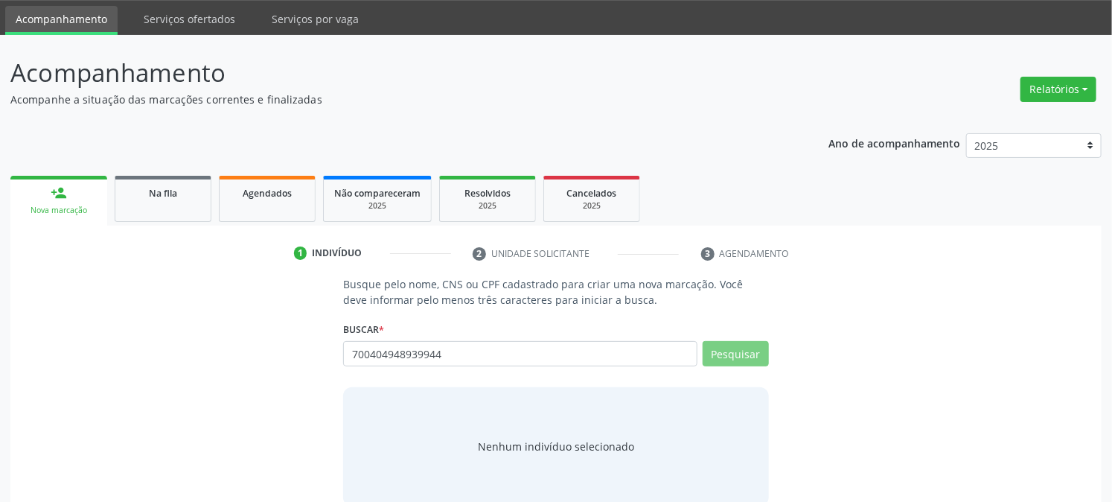
scroll to position [71, 0]
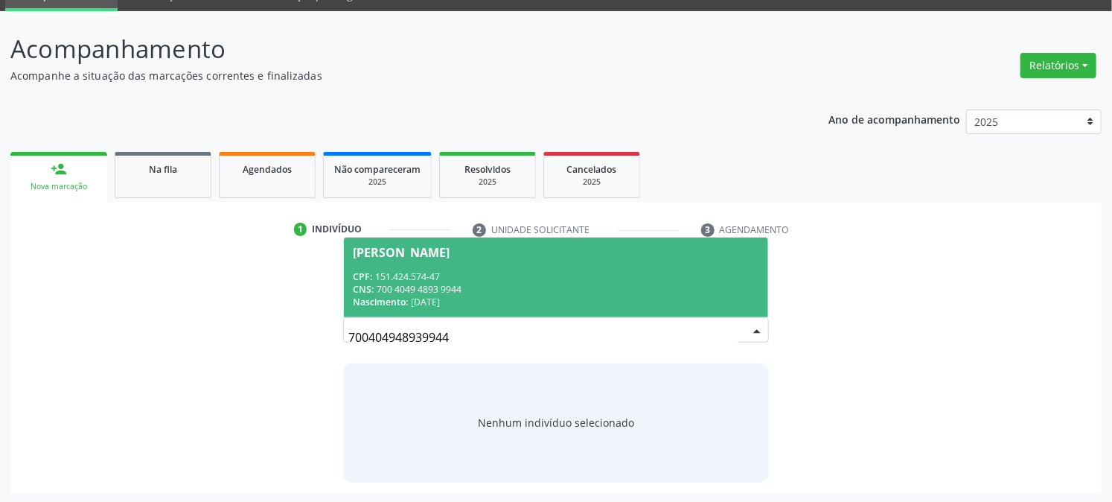
click at [507, 284] on div "CNS: 700 4049 4893 9944" at bounding box center [556, 289] width 406 height 13
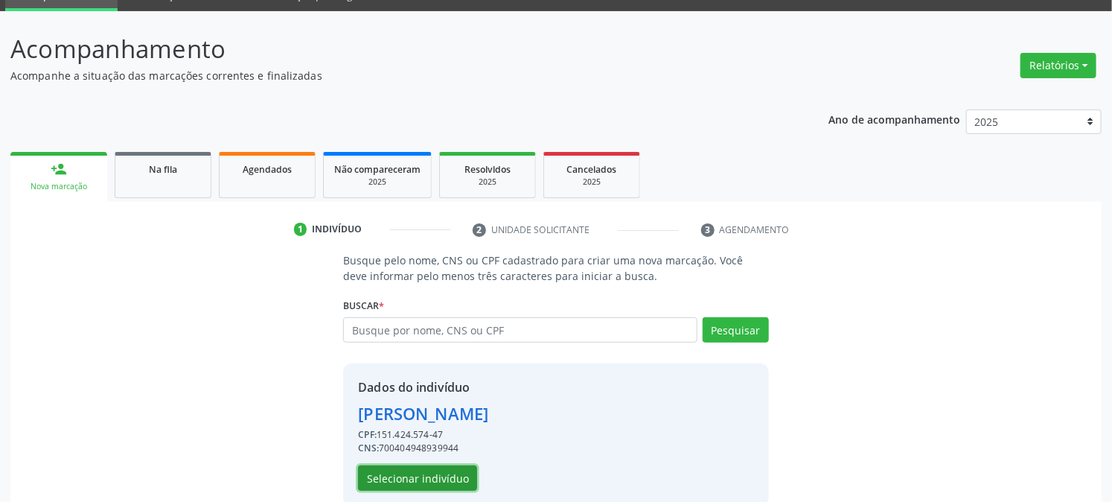
click at [442, 469] on button "Selecionar indivíduo" at bounding box center [417, 477] width 119 height 25
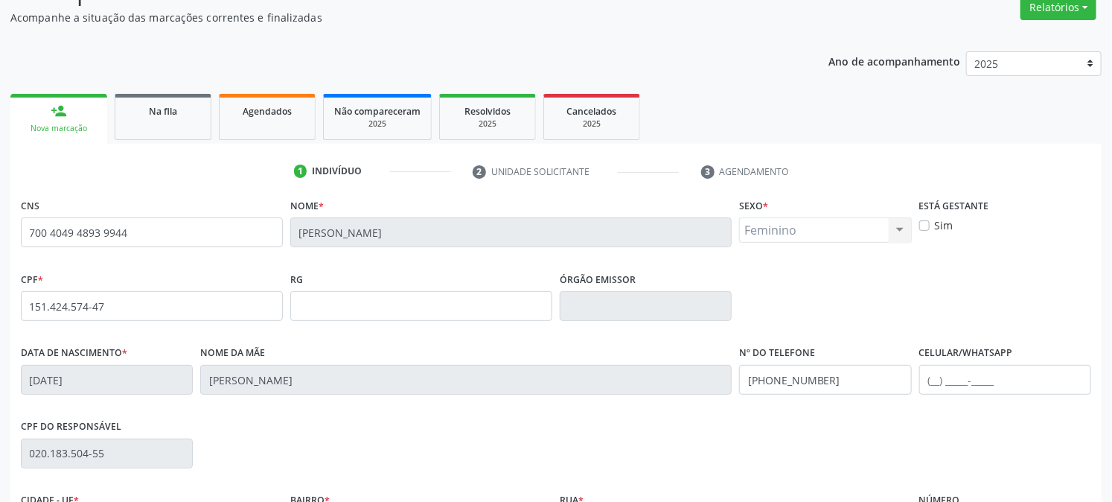
scroll to position [304, 0]
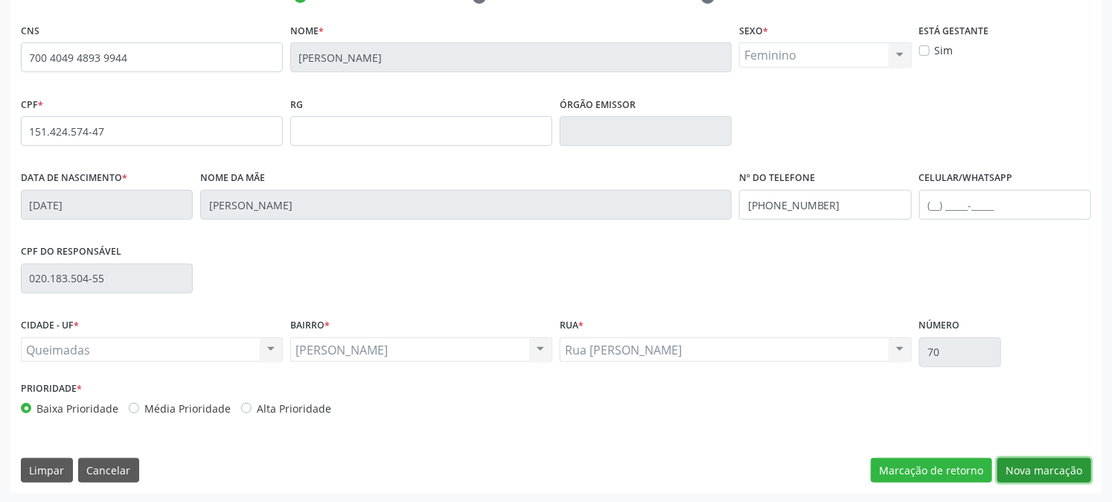
click at [1024, 475] on button "Nova marcação" at bounding box center [1045, 470] width 94 height 25
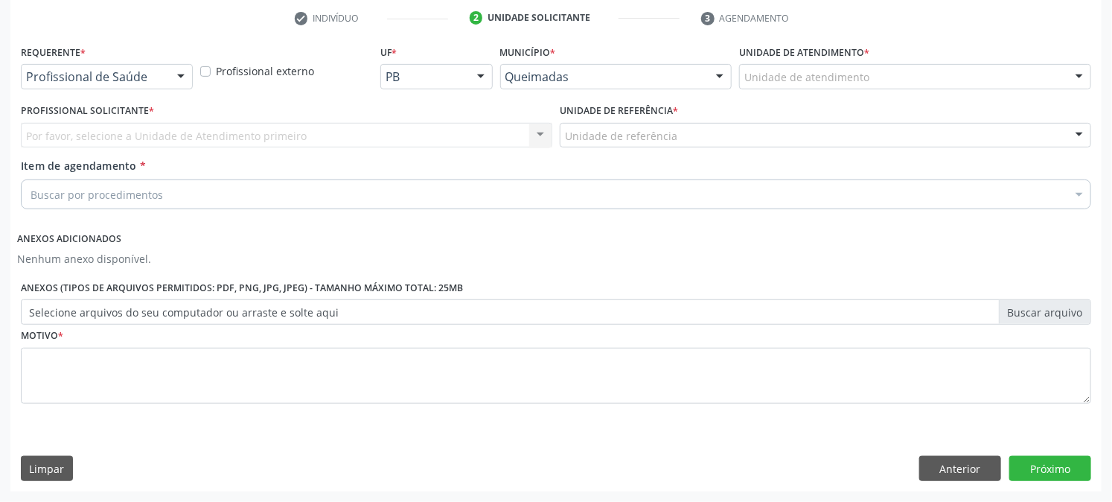
scroll to position [281, 0]
click at [185, 71] on div at bounding box center [181, 78] width 22 height 25
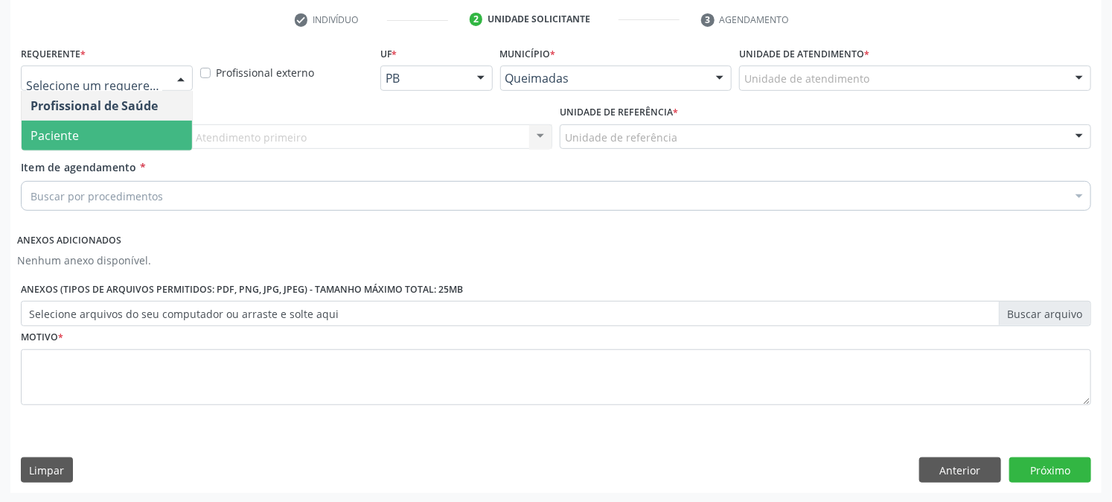
click at [136, 124] on span "Paciente" at bounding box center [107, 136] width 170 height 30
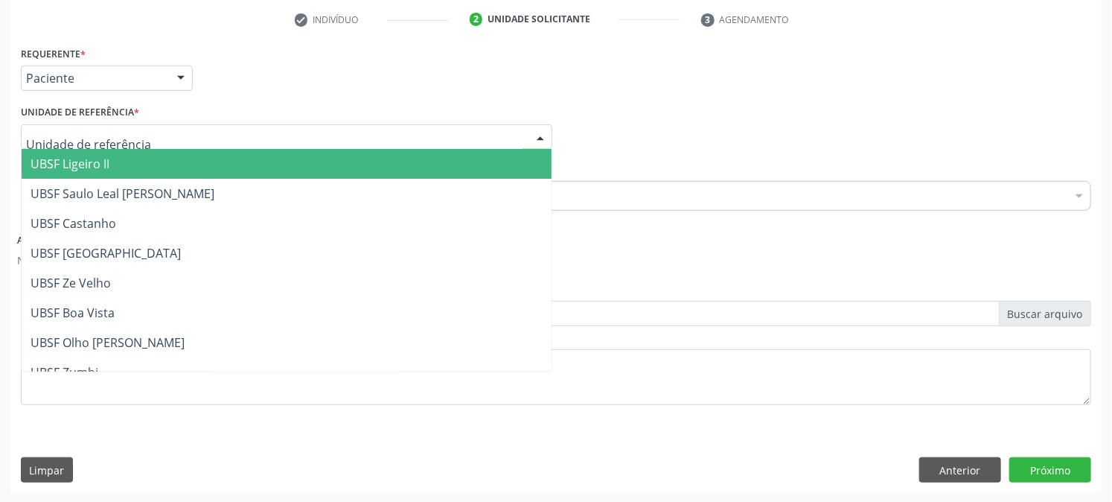
click at [541, 136] on div at bounding box center [540, 137] width 22 height 25
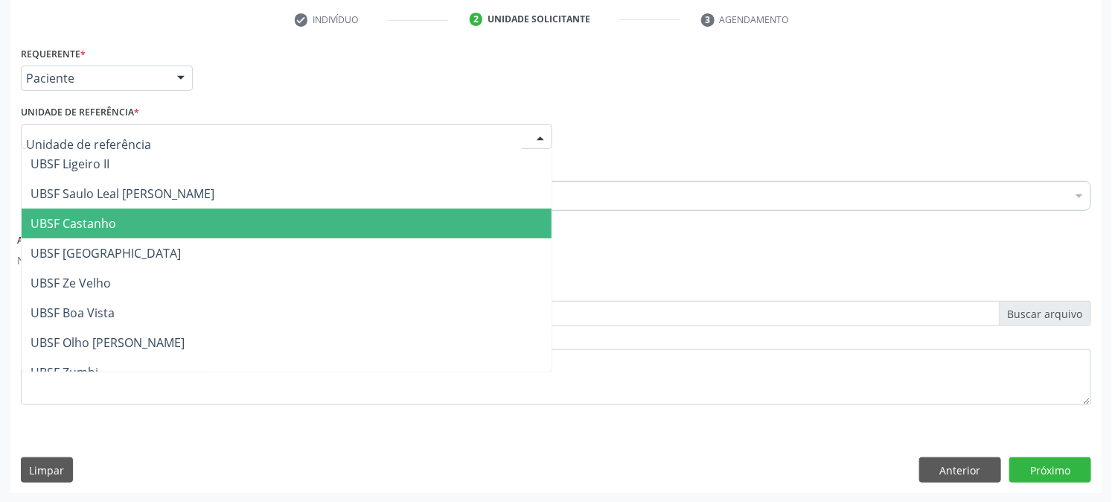
click at [514, 226] on span "UBSF Castanho" at bounding box center [287, 223] width 530 height 30
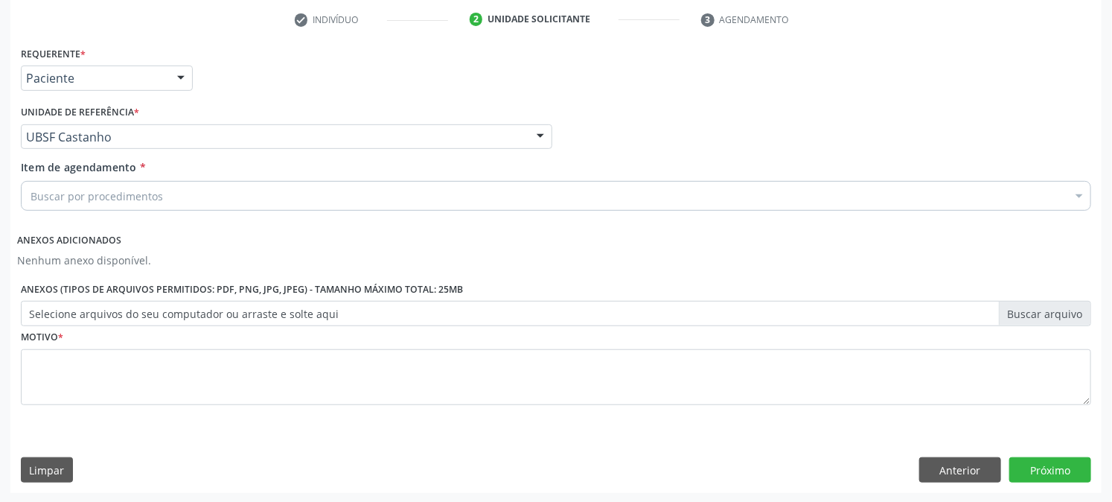
click at [1081, 192] on div at bounding box center [1079, 197] width 22 height 25
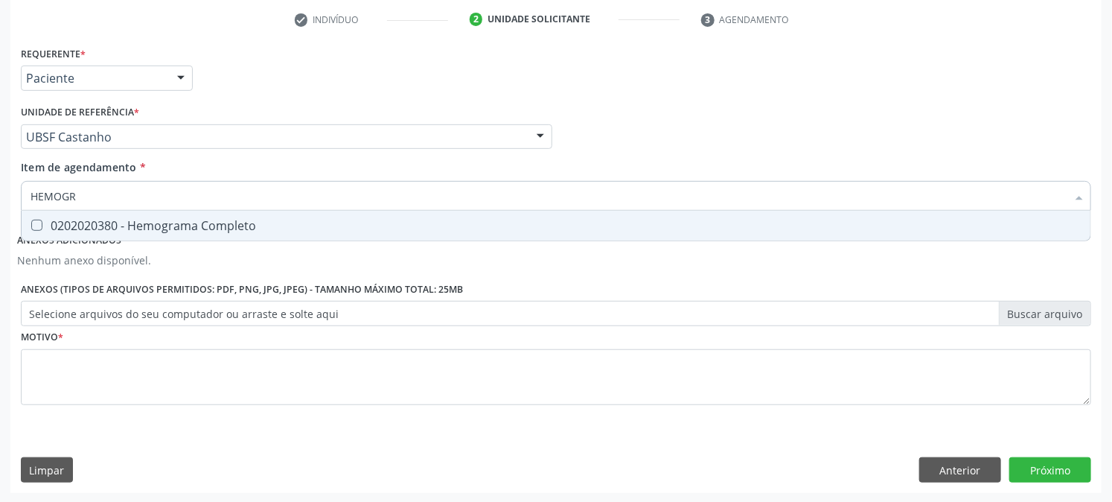
type input "HEMOGRA"
click at [441, 232] on span "0202020380 - Hemograma Completo" at bounding box center [556, 226] width 1069 height 30
checkbox Completo "true"
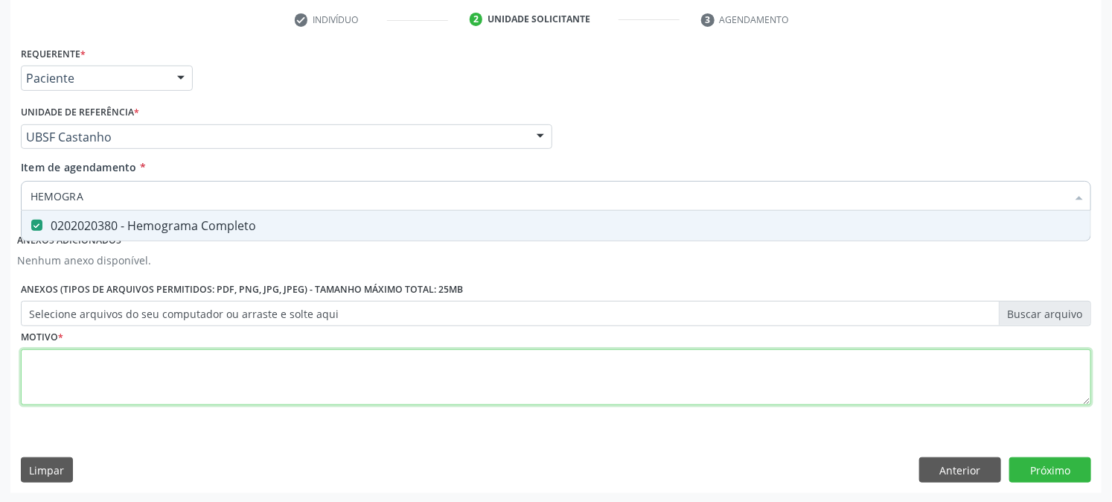
click at [366, 372] on div "Requerente * Paciente Profissional de Saúde Paciente Nenhum resultado encontrad…" at bounding box center [556, 233] width 1071 height 383
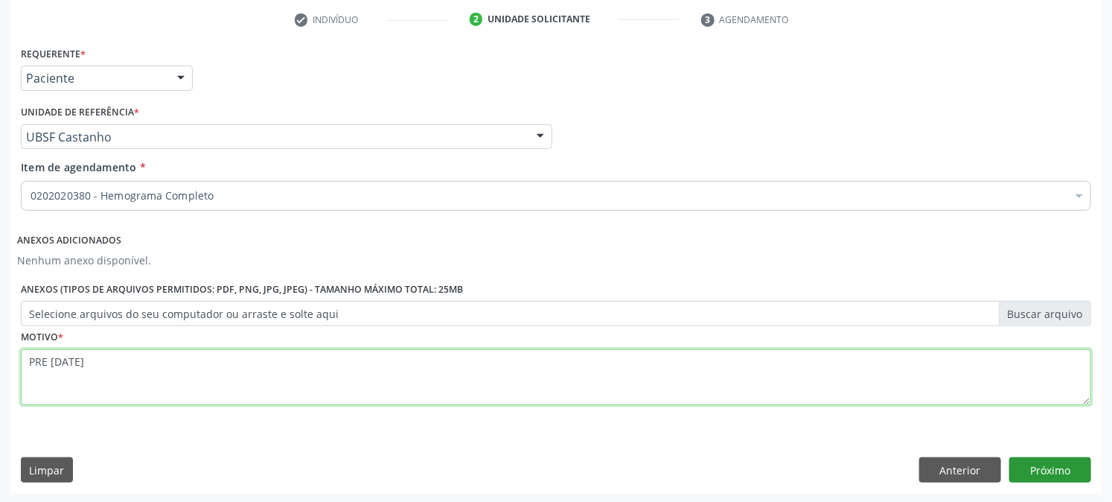
type textarea "PRE [DATE]"
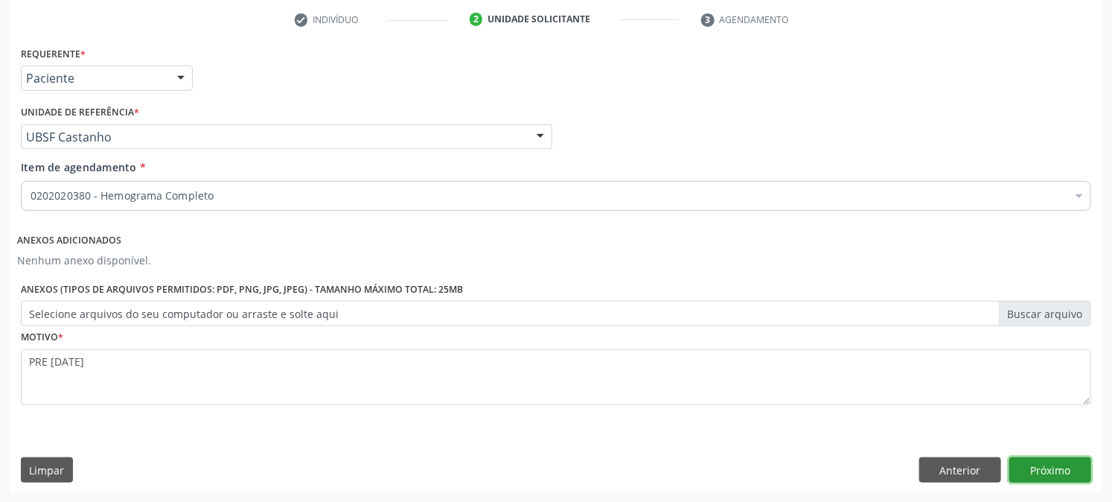
click at [1066, 462] on button "Próximo" at bounding box center [1051, 469] width 82 height 25
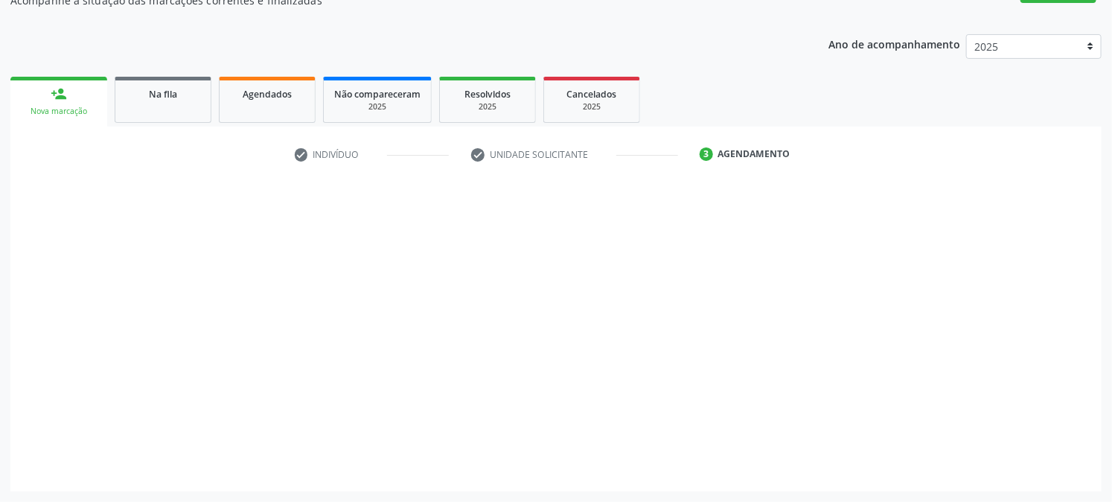
scroll to position [145, 0]
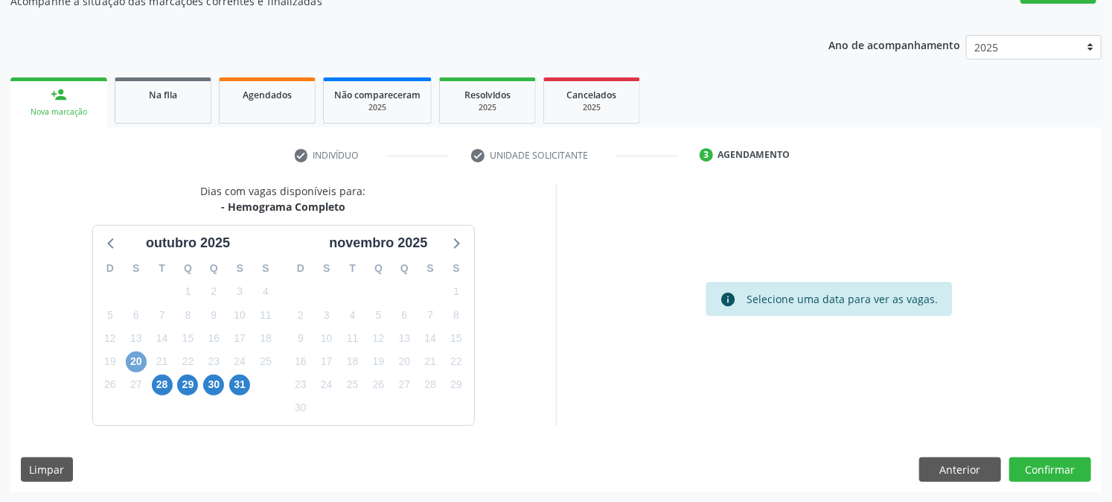
click at [134, 354] on span "20" at bounding box center [136, 361] width 21 height 21
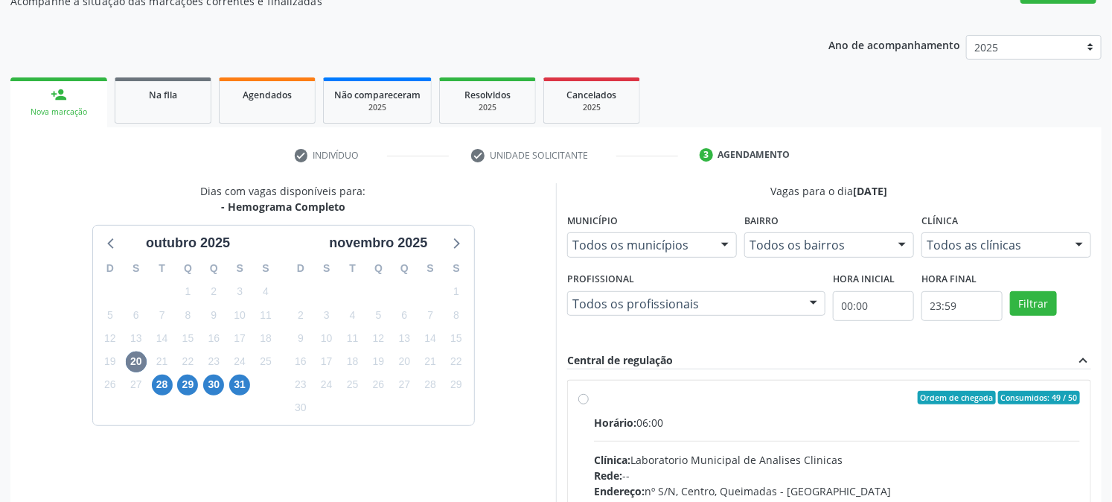
click at [594, 398] on label "Ordem de chegada Consumidos: 49 / 50 Horário: 06:00 Clínica: Laboratorio Munici…" at bounding box center [837, 505] width 486 height 229
click at [581, 398] on input "Ordem de chegada Consumidos: 49 / 50 Horário: 06:00 Clínica: Laboratorio Munici…" at bounding box center [583, 397] width 10 height 13
radio input "true"
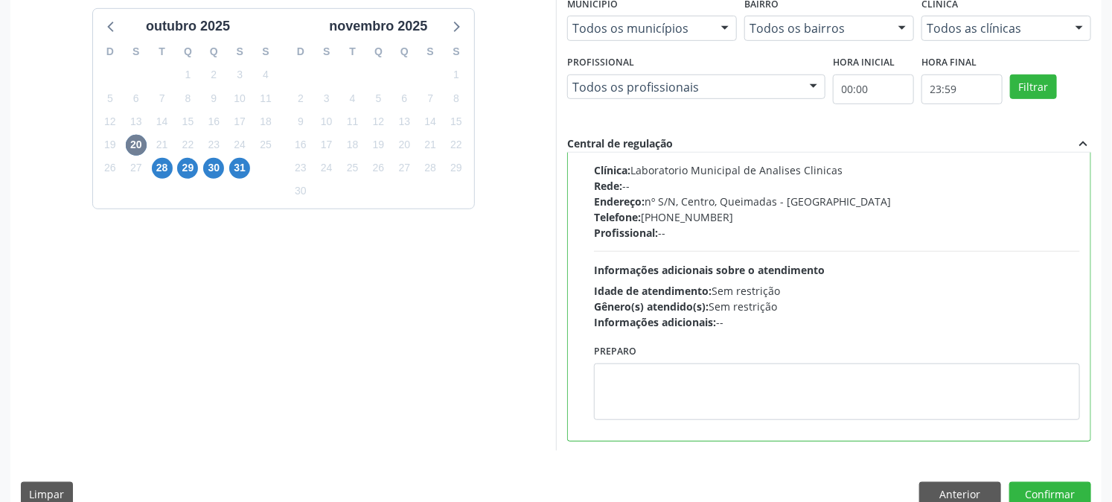
scroll to position [387, 0]
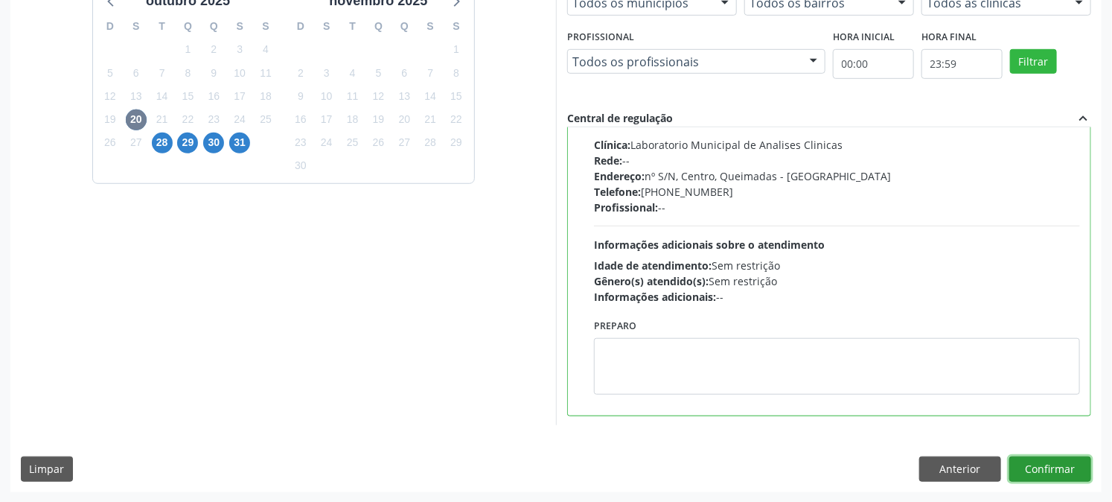
click at [1051, 470] on button "Confirmar" at bounding box center [1051, 468] width 82 height 25
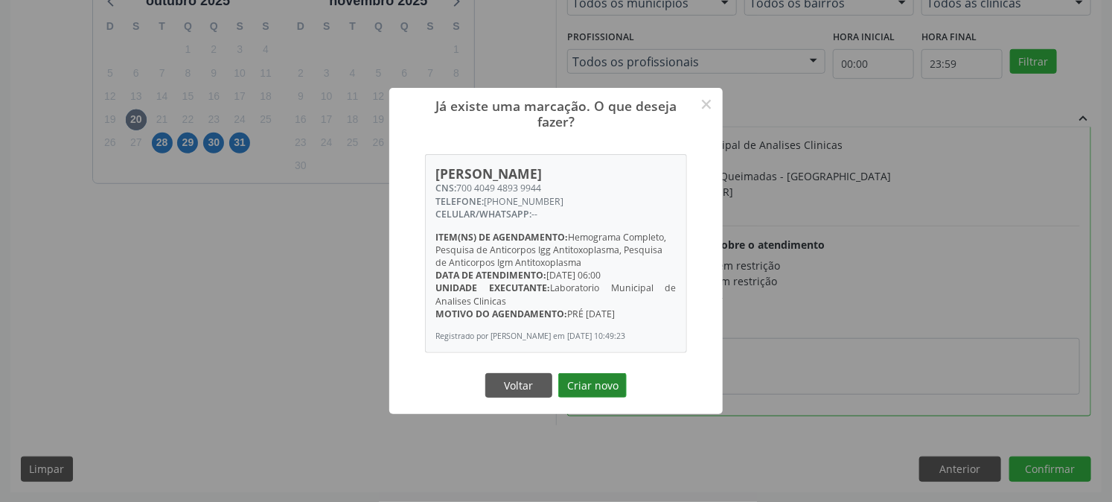
click at [593, 397] on button "Criar novo" at bounding box center [592, 385] width 68 height 25
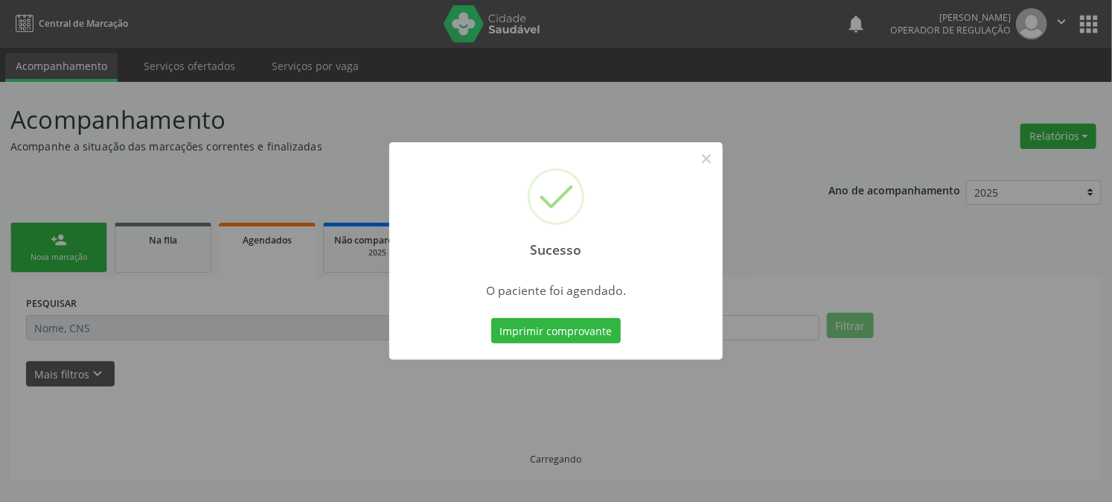
scroll to position [0, 0]
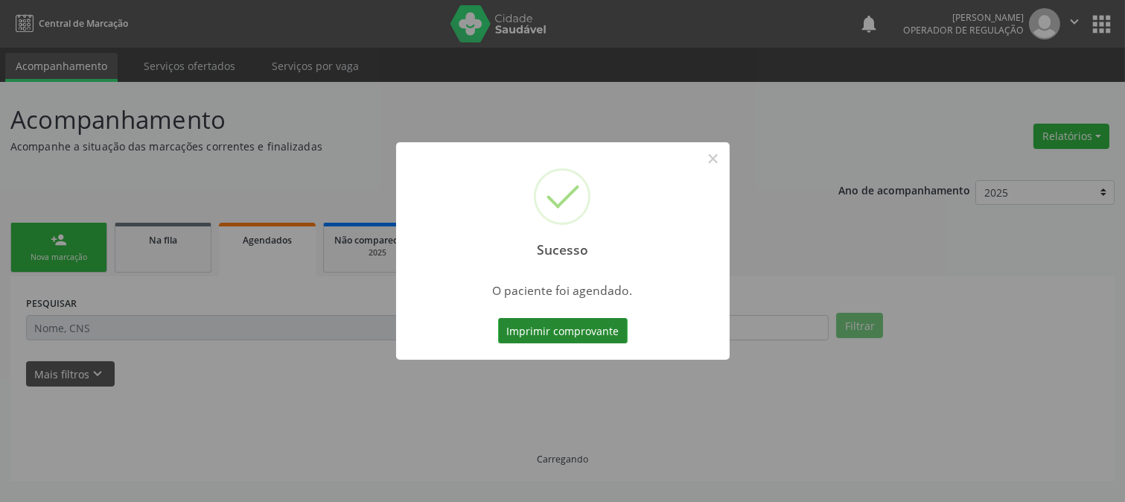
click at [545, 333] on button "Imprimir comprovante" at bounding box center [563, 330] width 130 height 25
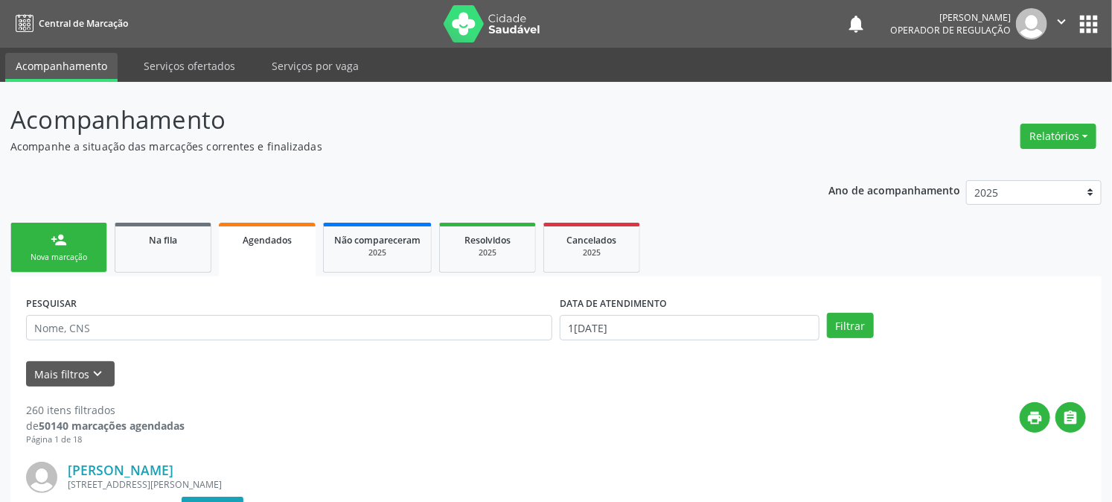
click at [80, 265] on link "person_add Nova marcação" at bounding box center [58, 248] width 97 height 50
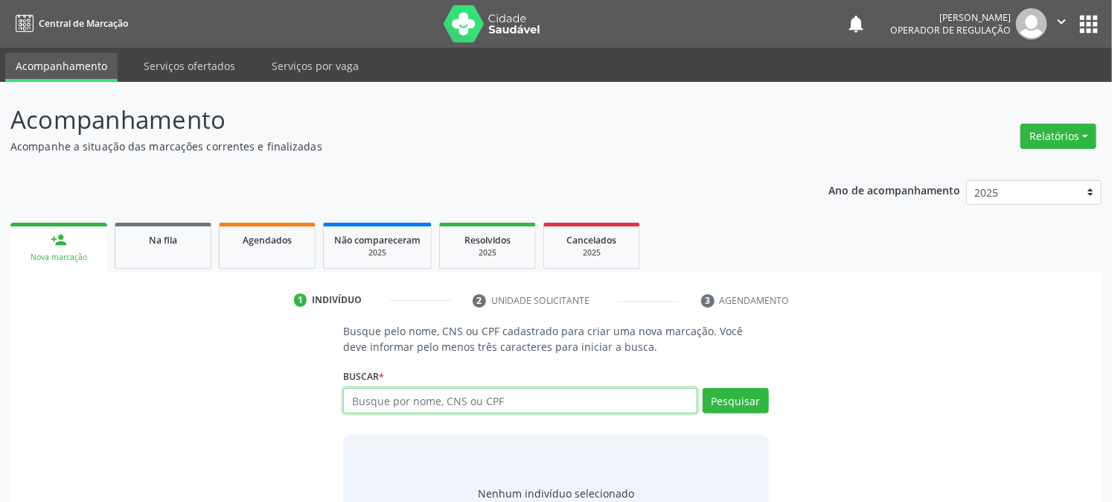
click at [459, 407] on input "text" at bounding box center [520, 400] width 354 height 25
type input "[PERSON_NAME]"
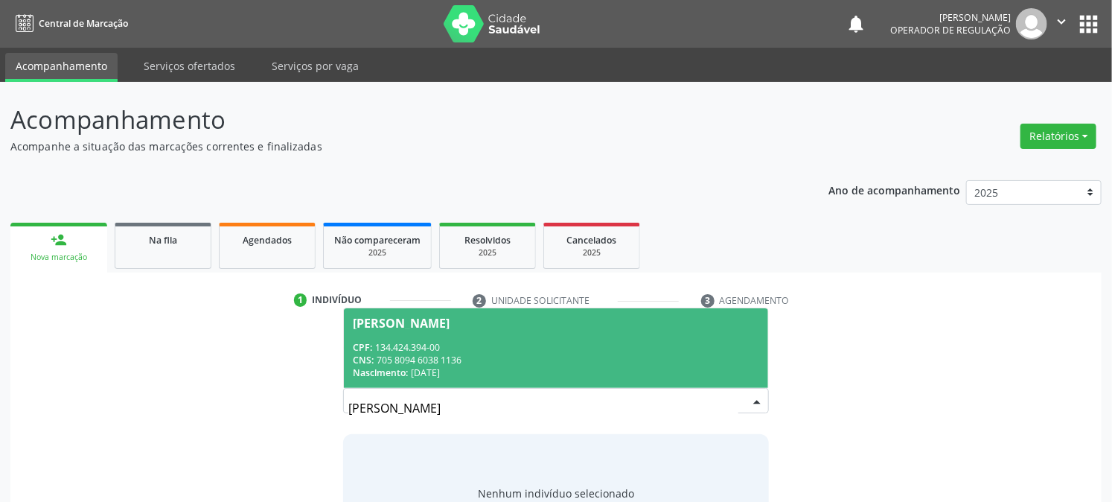
click at [581, 368] on div "Nascimento: 1[DATE]" at bounding box center [556, 372] width 406 height 13
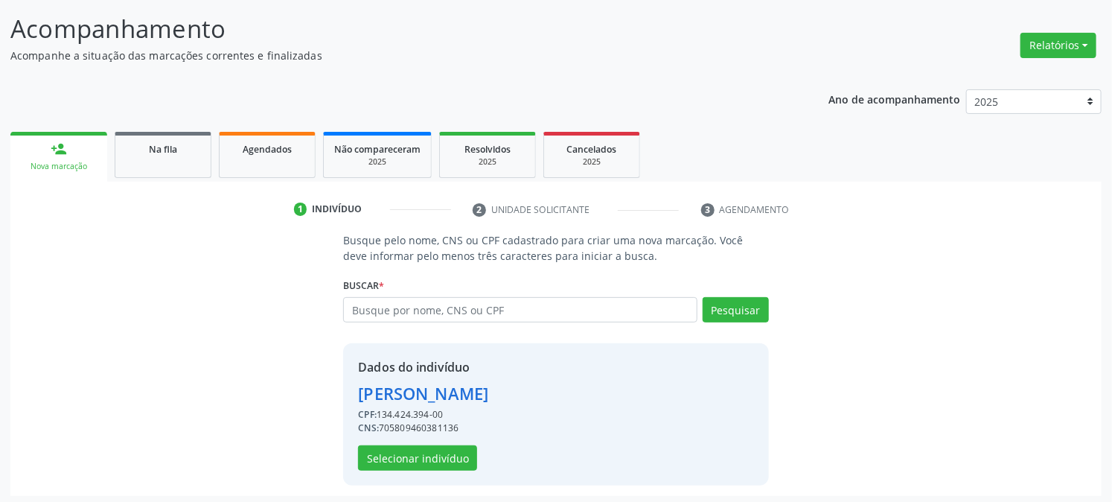
scroll to position [94, 0]
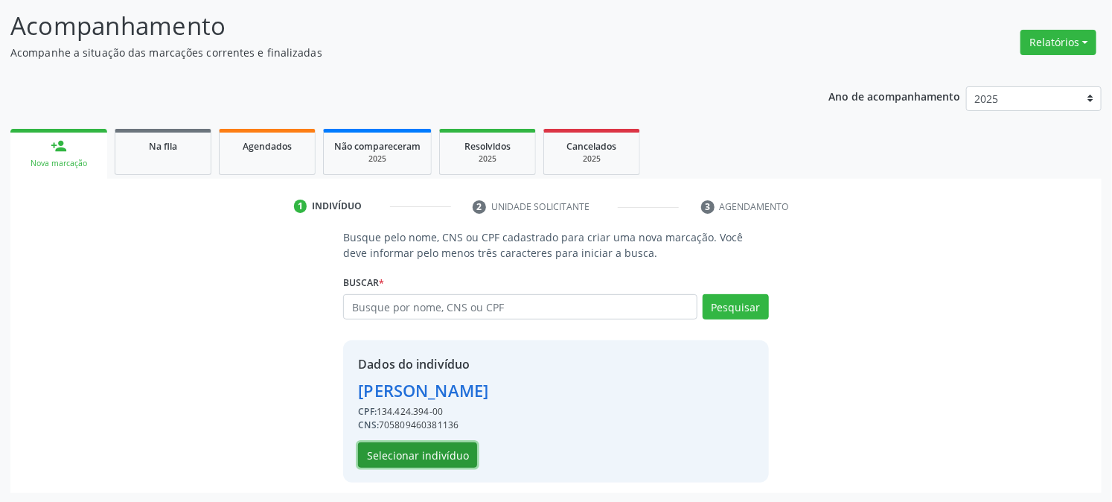
click at [406, 449] on button "Selecionar indivíduo" at bounding box center [417, 454] width 119 height 25
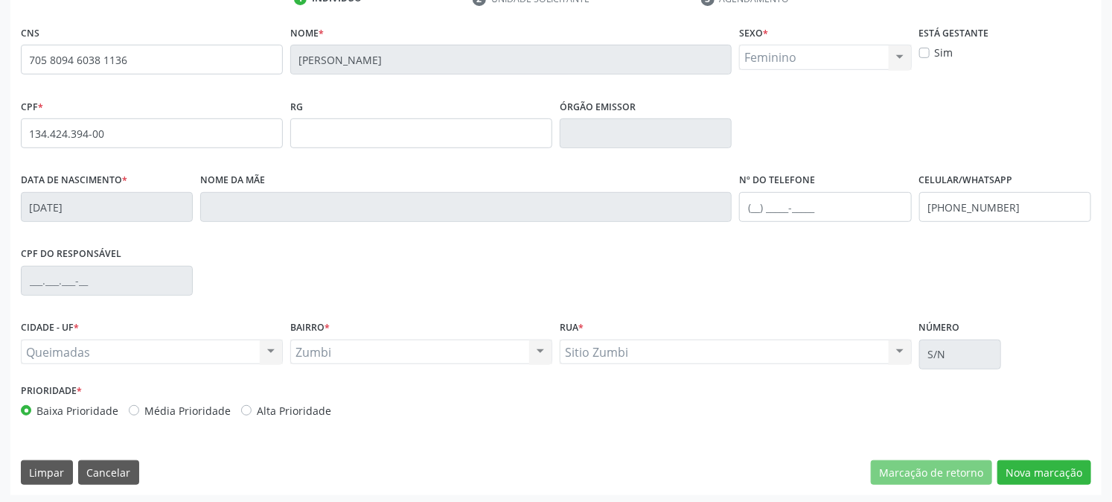
scroll to position [304, 0]
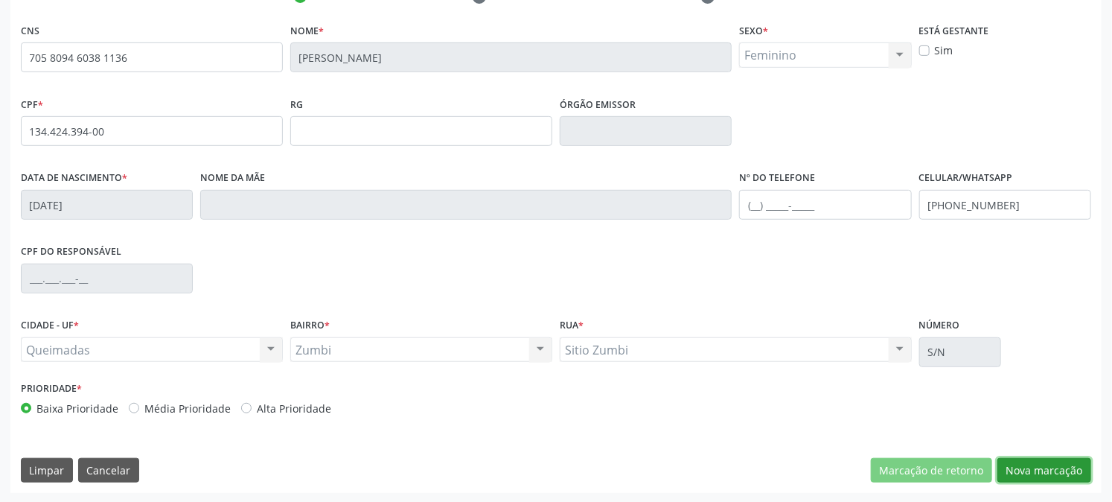
click at [1052, 465] on button "Nova marcação" at bounding box center [1045, 470] width 94 height 25
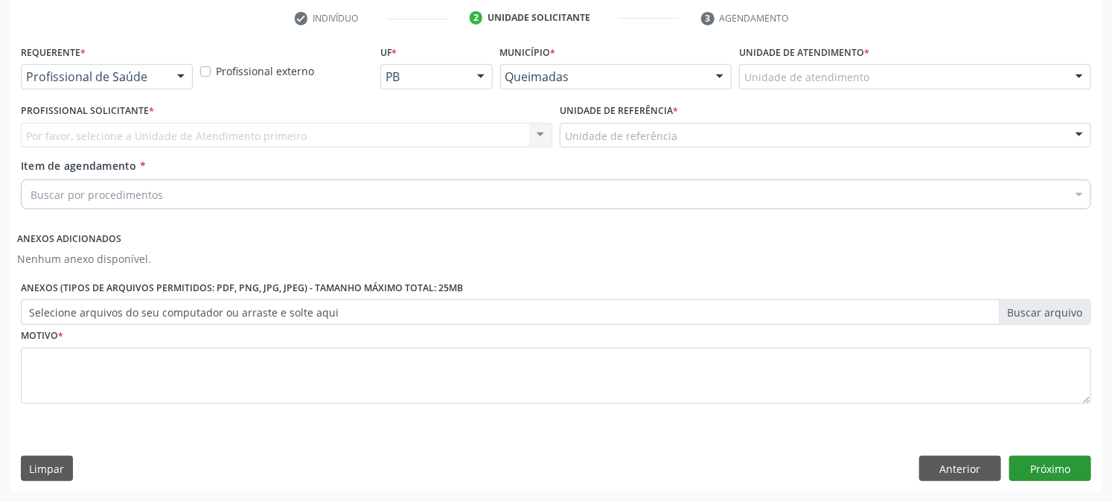
scroll to position [281, 0]
click at [183, 71] on div at bounding box center [181, 78] width 22 height 25
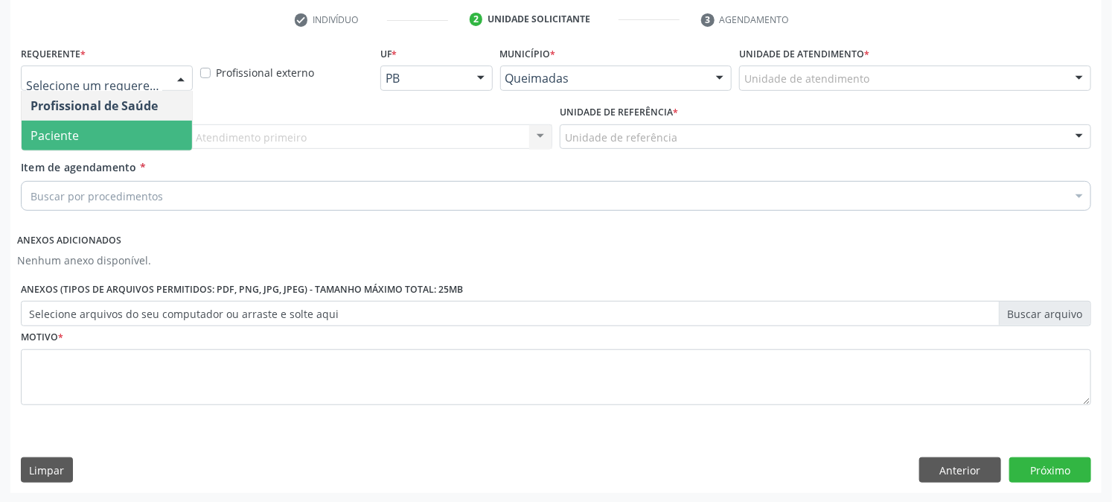
click at [130, 121] on span "Paciente" at bounding box center [107, 136] width 170 height 30
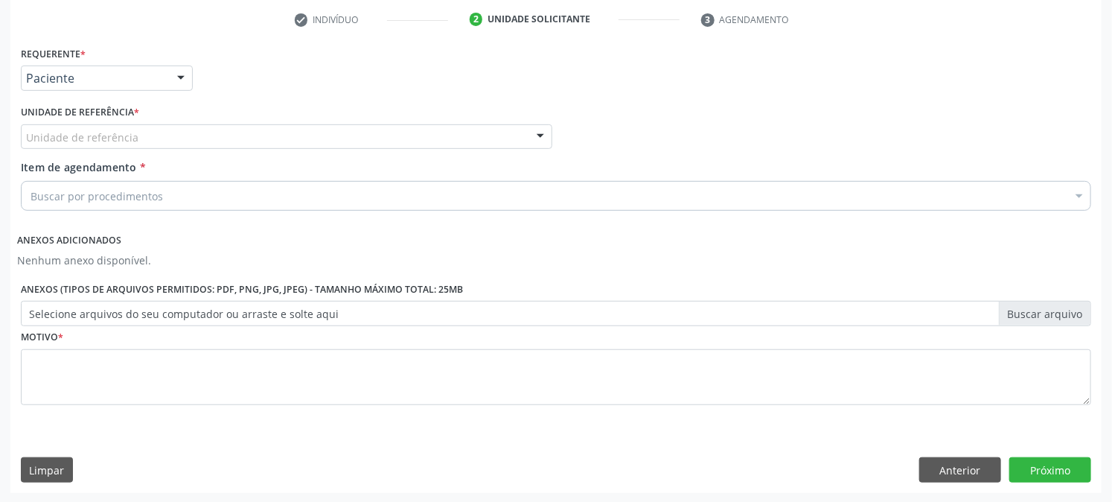
click at [546, 140] on div at bounding box center [540, 137] width 22 height 25
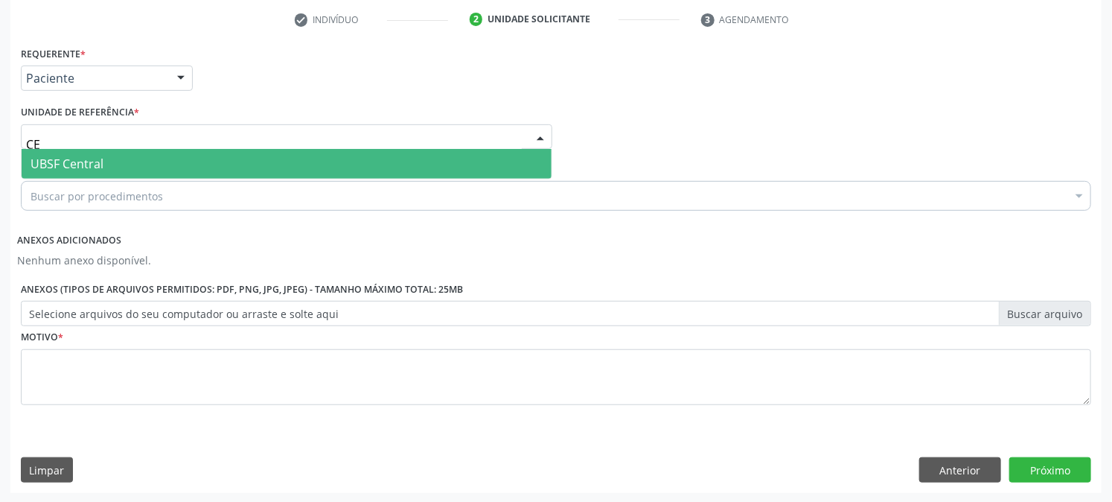
type input "CEN"
click at [486, 162] on span "UBSF Central" at bounding box center [287, 164] width 530 height 30
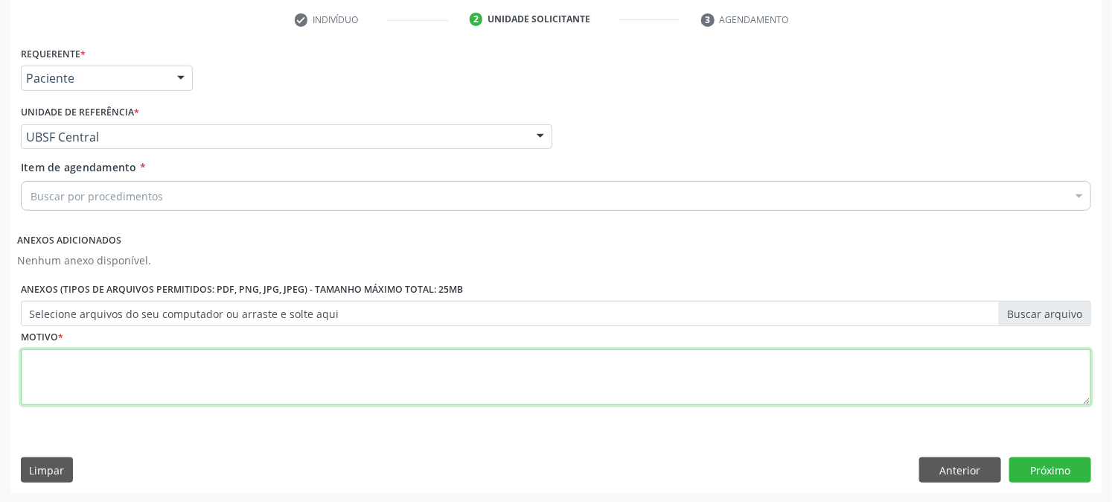
click at [311, 393] on textarea at bounding box center [556, 377] width 1071 height 57
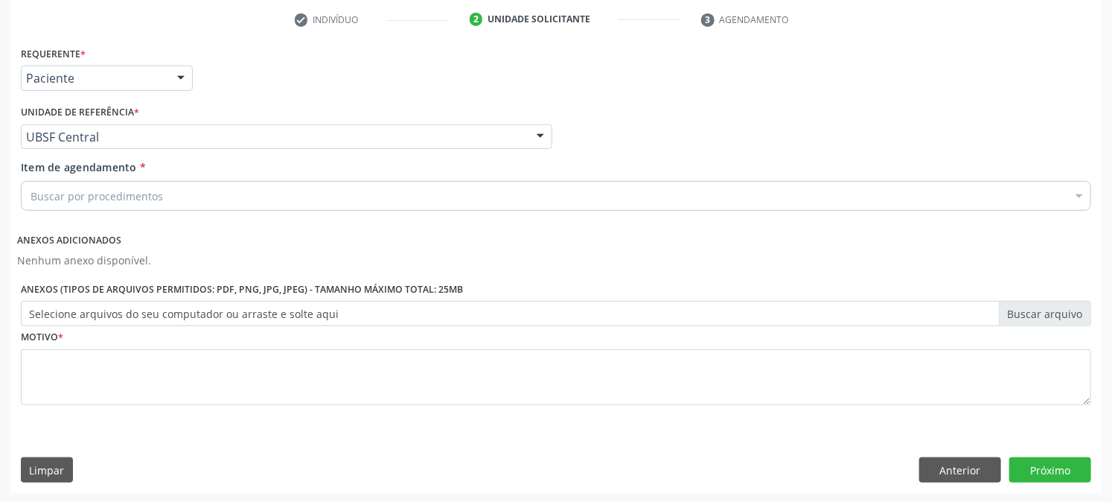
click at [1083, 198] on div at bounding box center [1079, 197] width 22 height 25
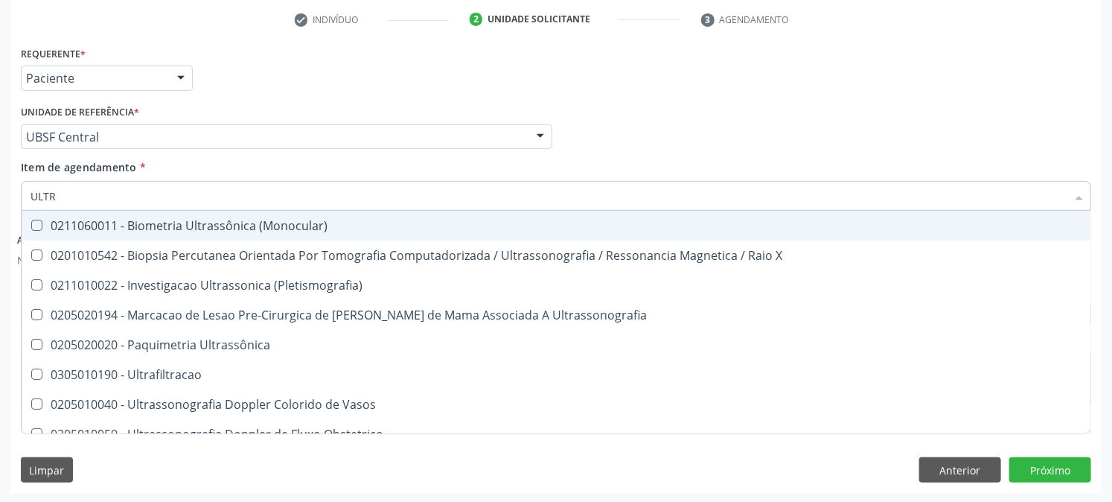
type input "ULTRA"
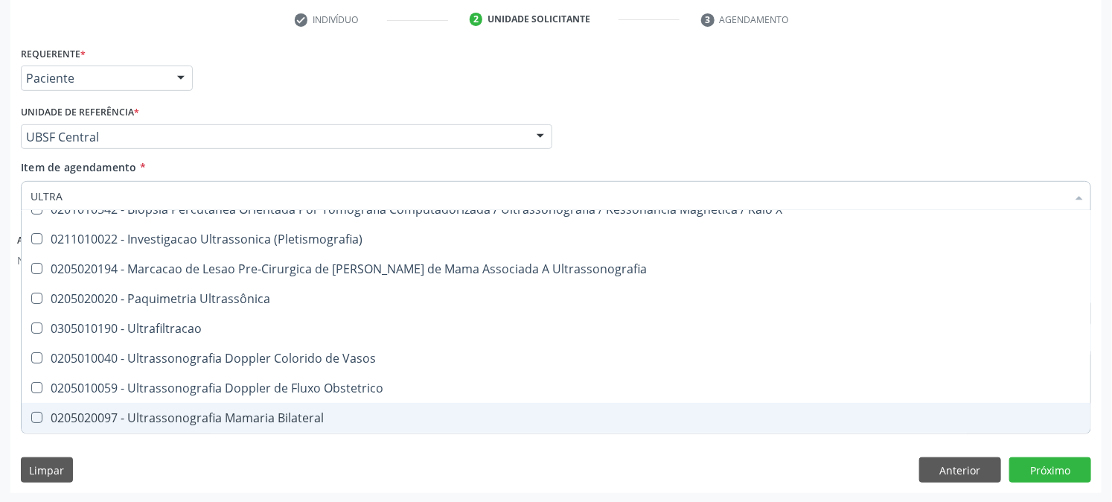
scroll to position [165, 0]
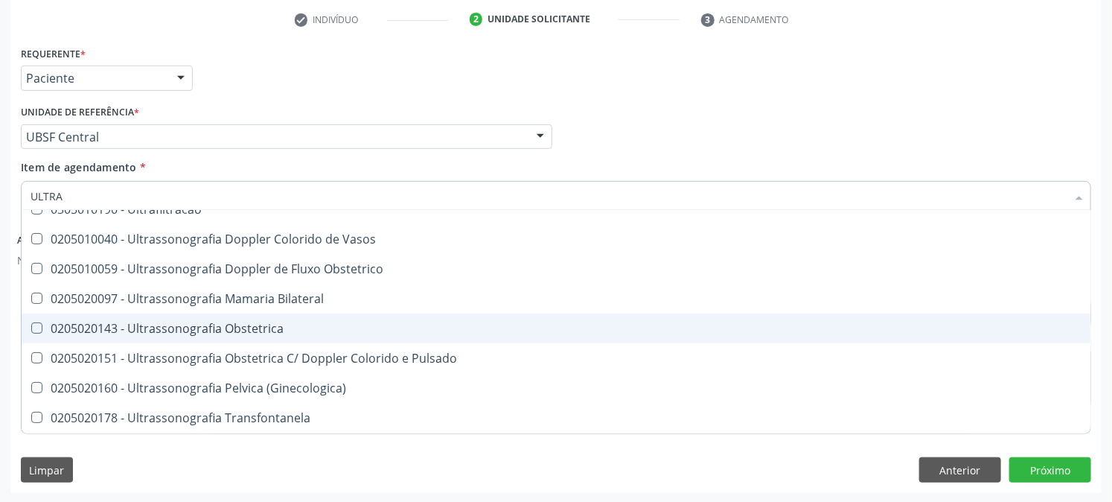
click at [196, 331] on div "0205020143 - Ultrassonografia Obstetrica" at bounding box center [556, 328] width 1051 height 12
checkbox Obstetrica "true"
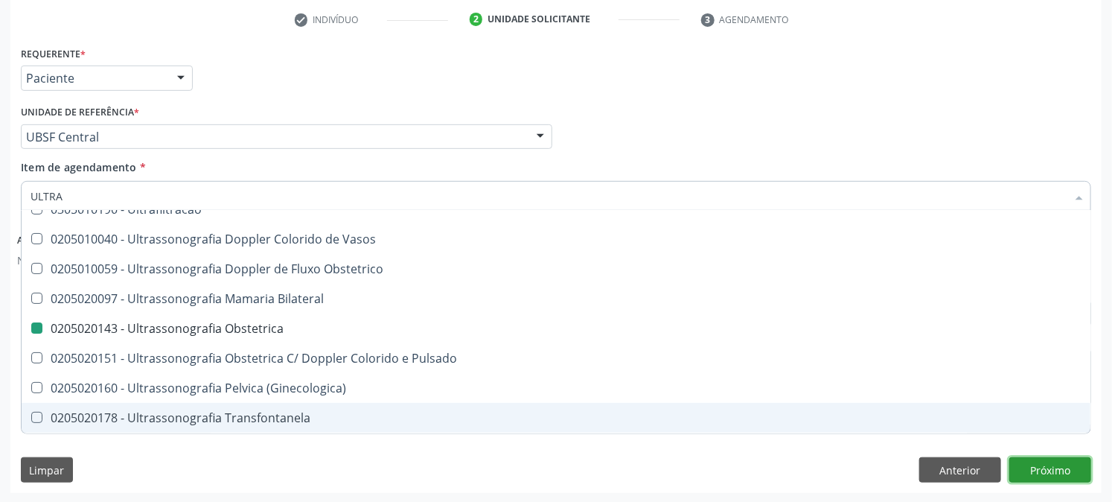
click at [1057, 468] on button "Próximo" at bounding box center [1051, 469] width 82 height 25
checkbox X "true"
checkbox Obstetrica "false"
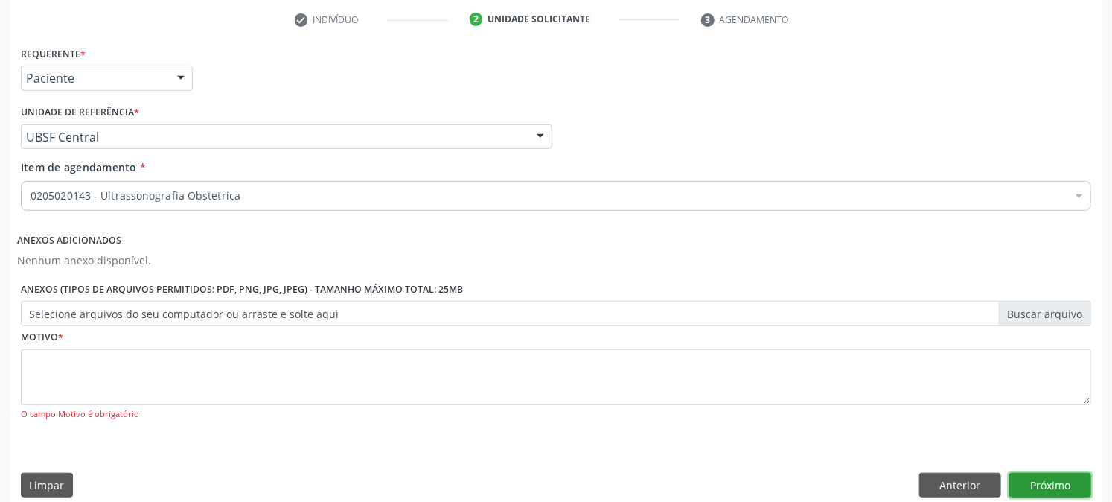
scroll to position [0, 0]
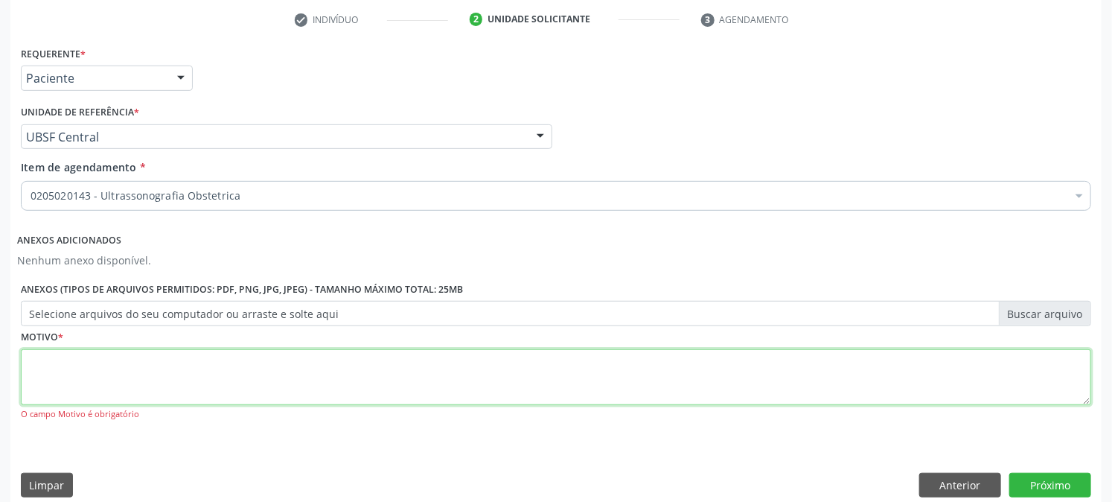
click at [389, 349] on textarea at bounding box center [556, 377] width 1071 height 57
type textarea "PRE [DATE]"
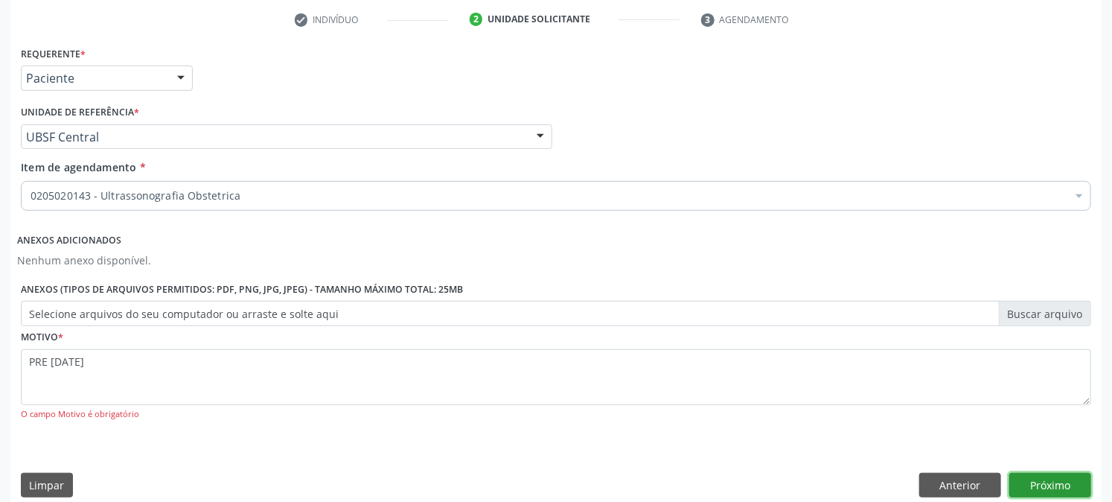
click at [1065, 481] on button "Próximo" at bounding box center [1051, 485] width 82 height 25
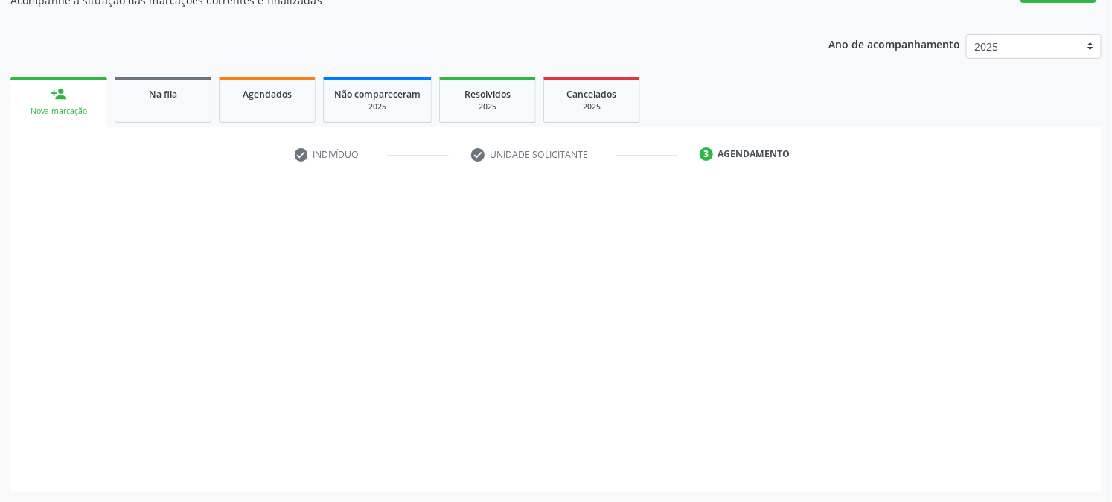
scroll to position [145, 0]
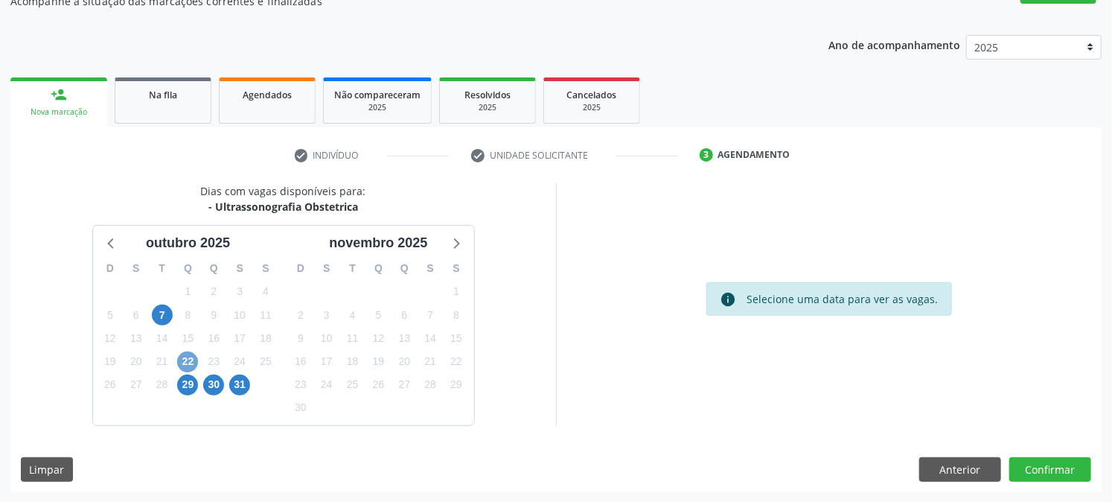
click at [188, 354] on span "22" at bounding box center [187, 361] width 21 height 21
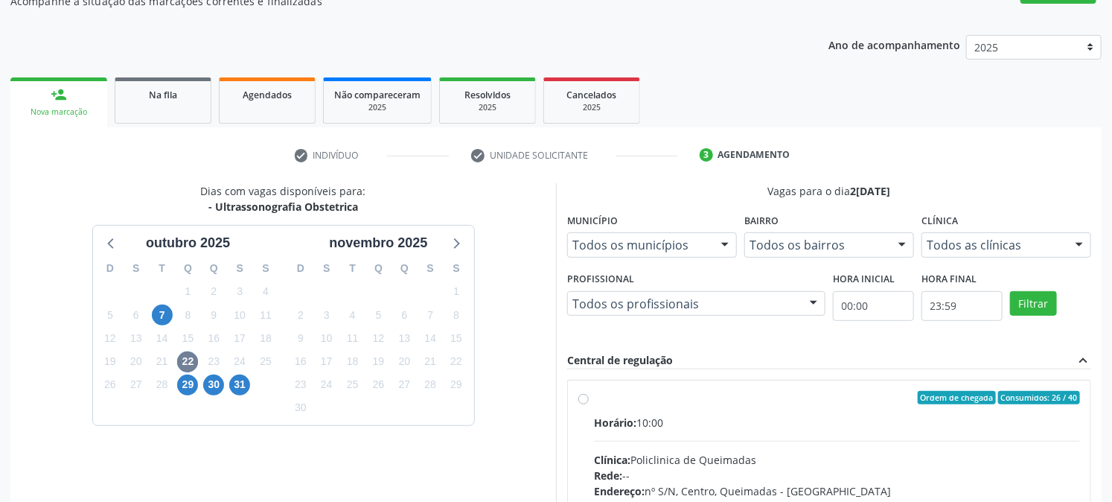
click at [594, 397] on label "Ordem de chegada Consumidos: 26 / 40 Horário: 10:00 Clínica: Policlinica de Que…" at bounding box center [837, 505] width 486 height 229
click at [585, 397] on input "Ordem de chegada Consumidos: 26 / 40 Horário: 10:00 Clínica: Policlinica de Que…" at bounding box center [583, 397] width 10 height 13
radio input "true"
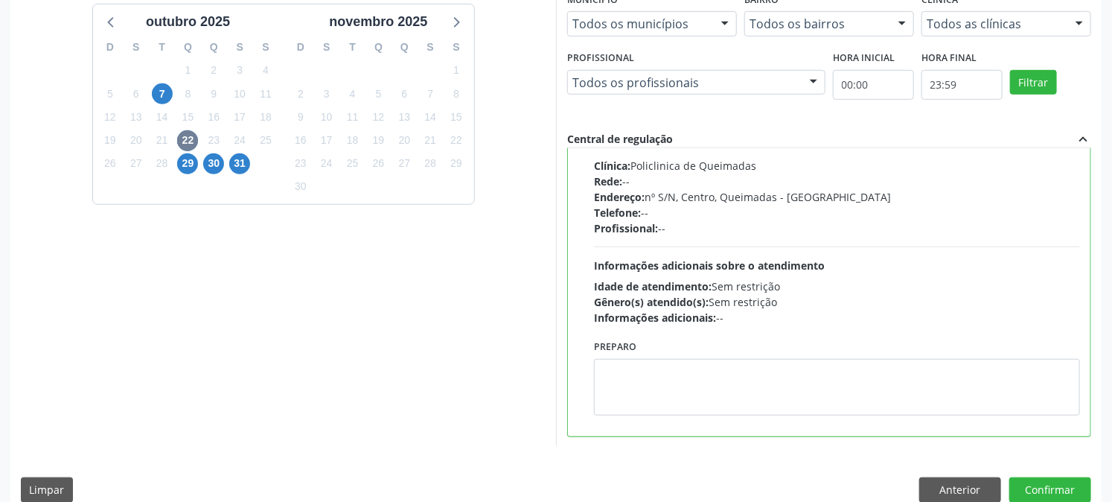
scroll to position [387, 0]
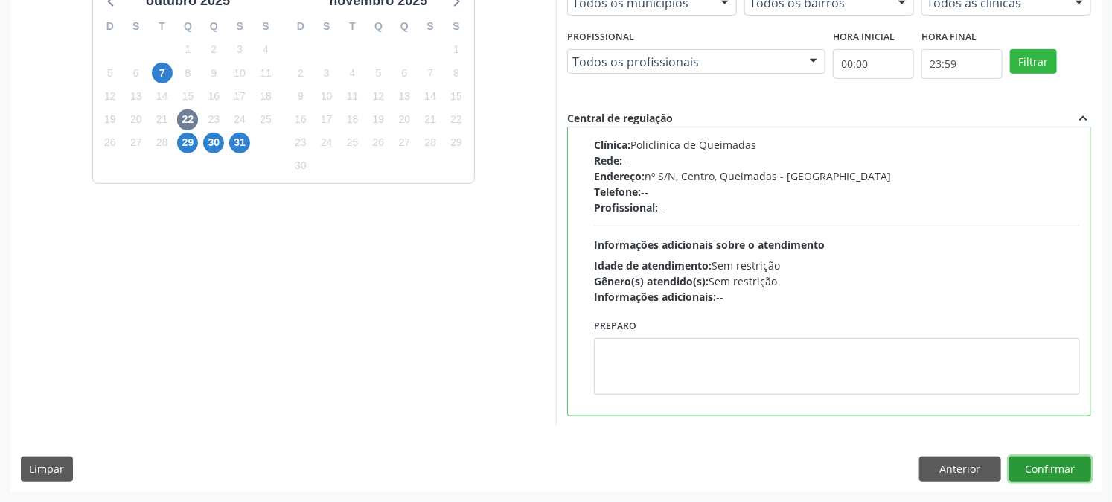
click at [1066, 464] on button "Confirmar" at bounding box center [1051, 468] width 82 height 25
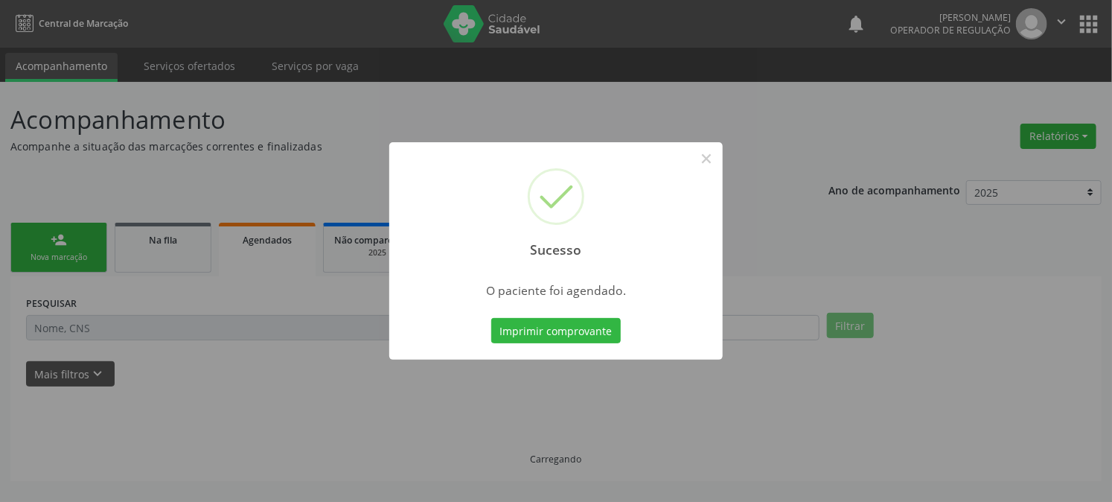
scroll to position [0, 0]
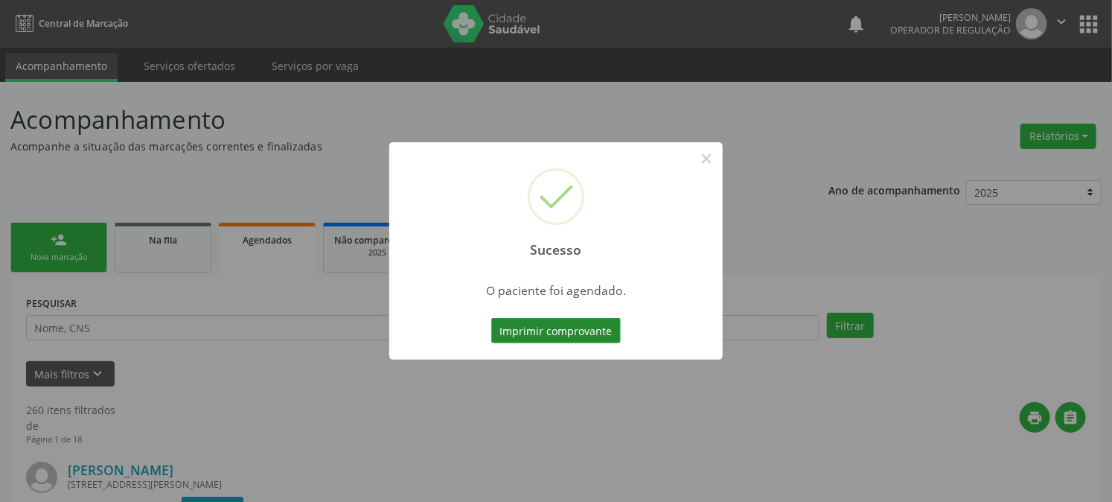
click at [579, 334] on button "Imprimir comprovante" at bounding box center [556, 330] width 130 height 25
